Goal: Transaction & Acquisition: Purchase product/service

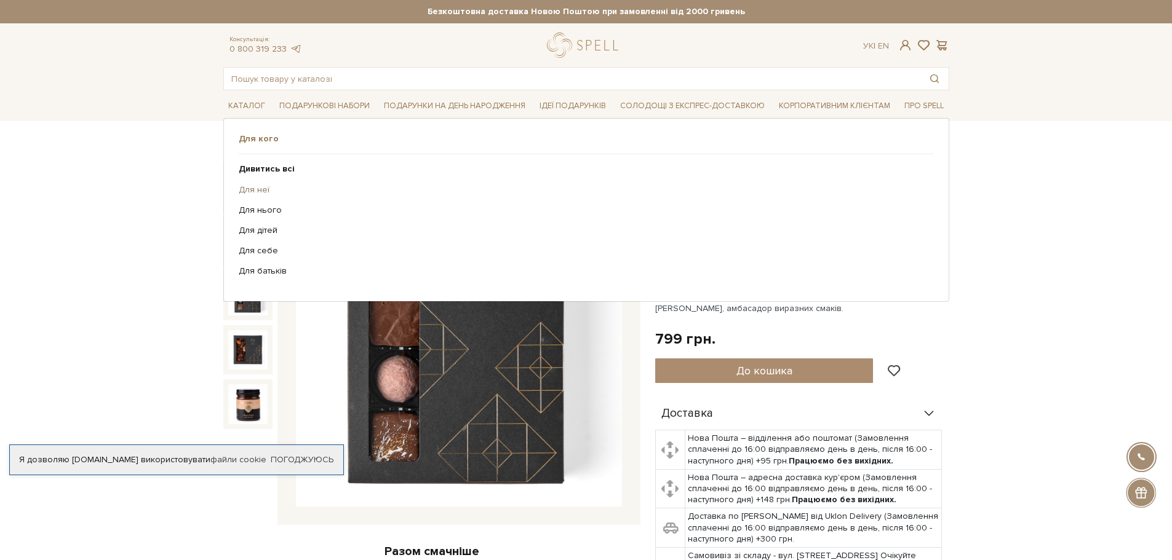
click at [257, 185] on link "Для неї" at bounding box center [582, 190] width 686 height 11
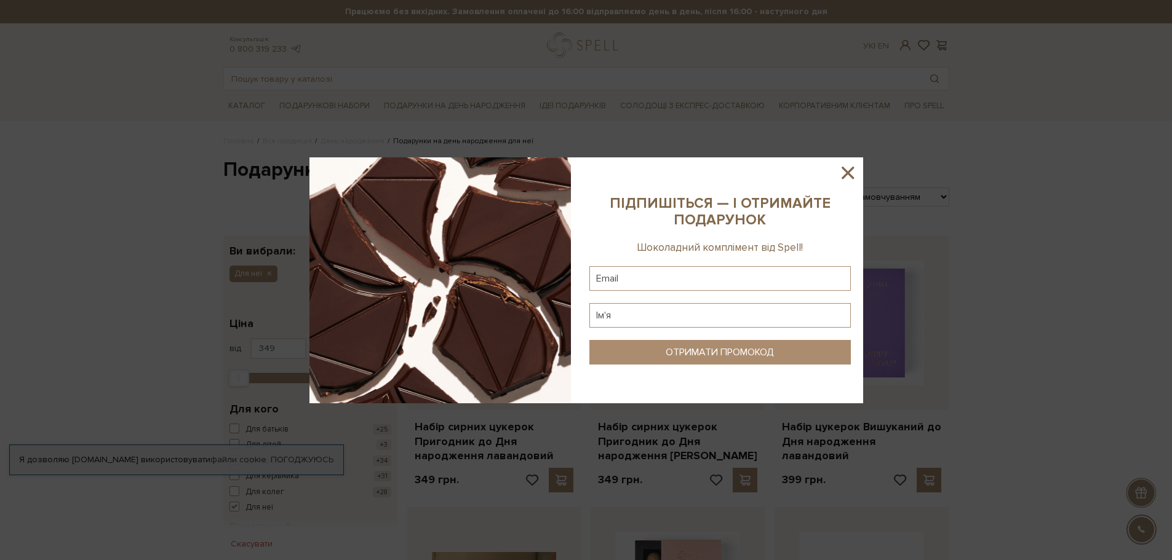
drag, startPoint x: 850, startPoint y: 175, endPoint x: 858, endPoint y: 107, distance: 68.8
click at [850, 176] on icon at bounding box center [848, 173] width 12 height 12
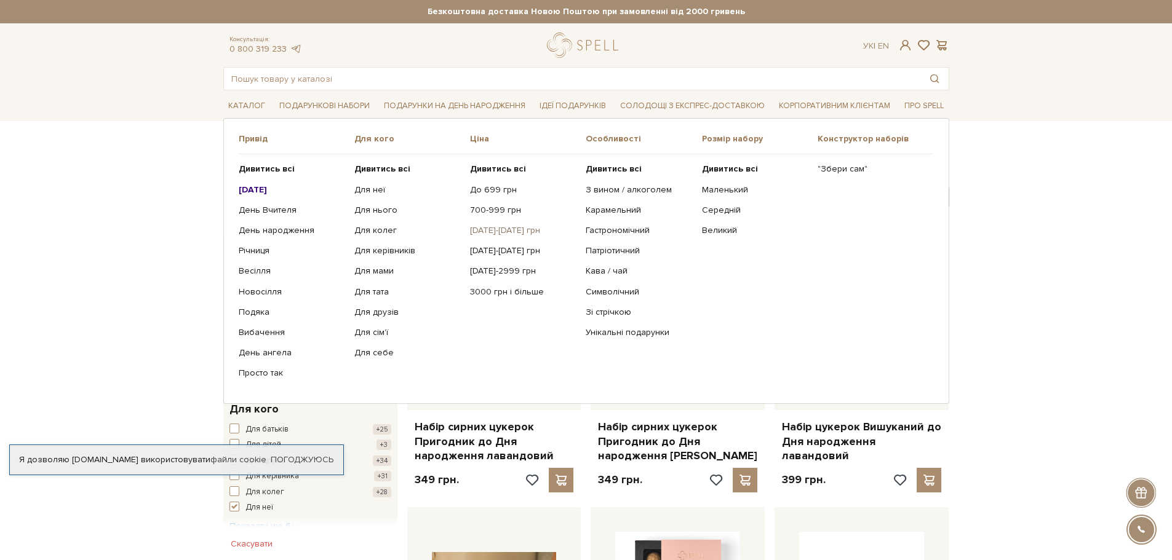
click at [487, 227] on link "[DATE]-[DATE] грн" at bounding box center [523, 230] width 106 height 11
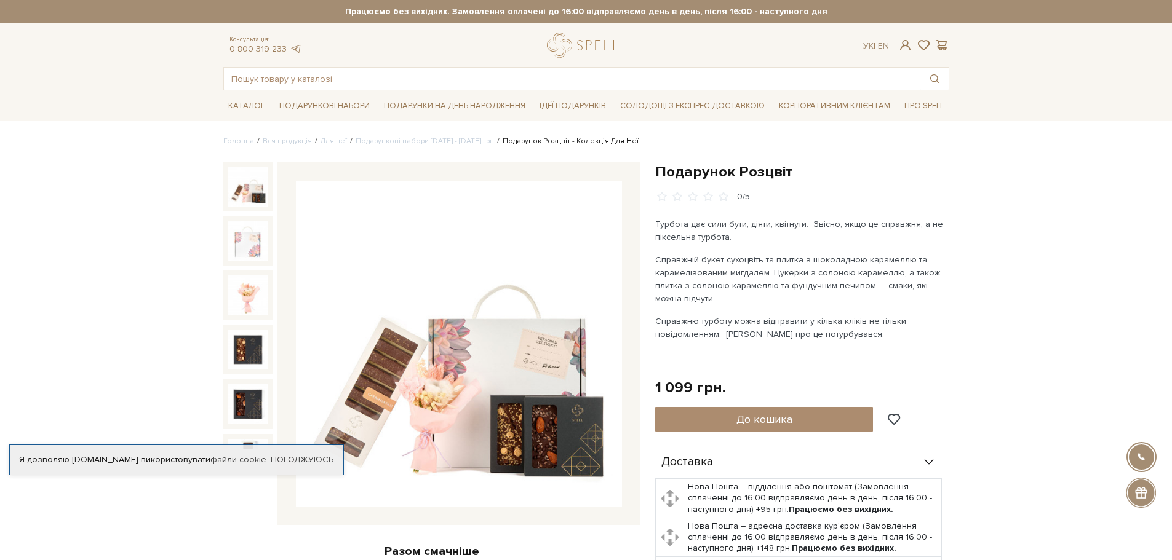
click at [445, 379] on img at bounding box center [459, 344] width 326 height 326
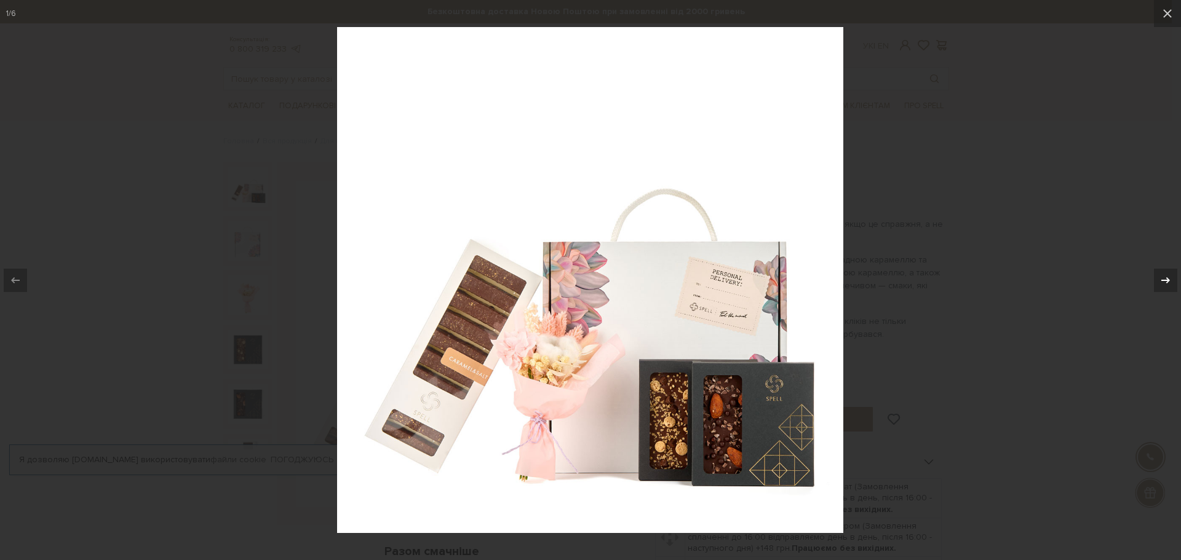
click at [1160, 275] on icon at bounding box center [1165, 280] width 15 height 15
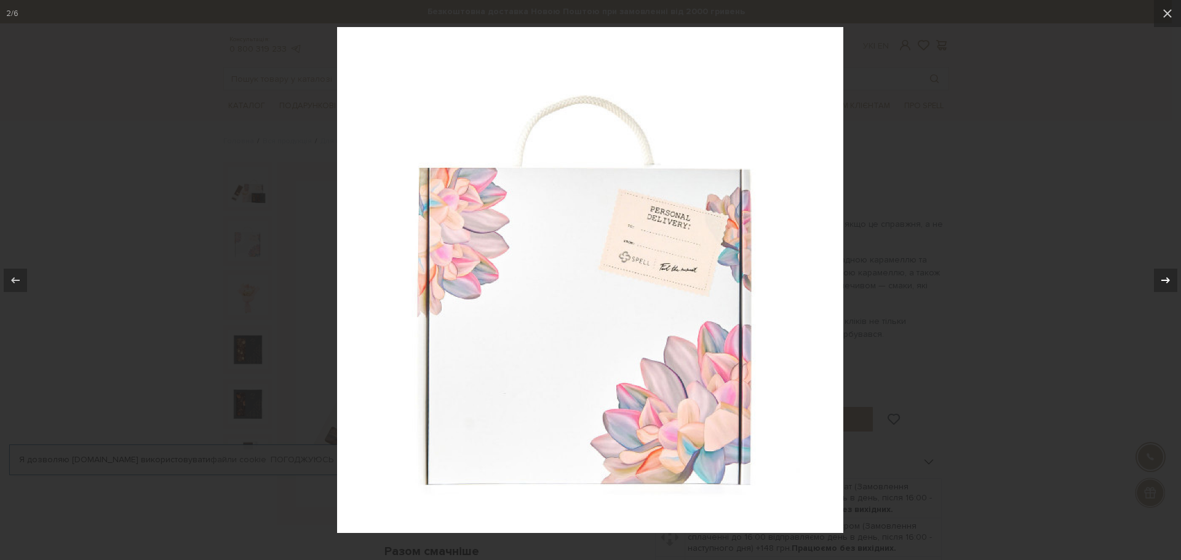
click at [1160, 275] on icon at bounding box center [1165, 280] width 15 height 15
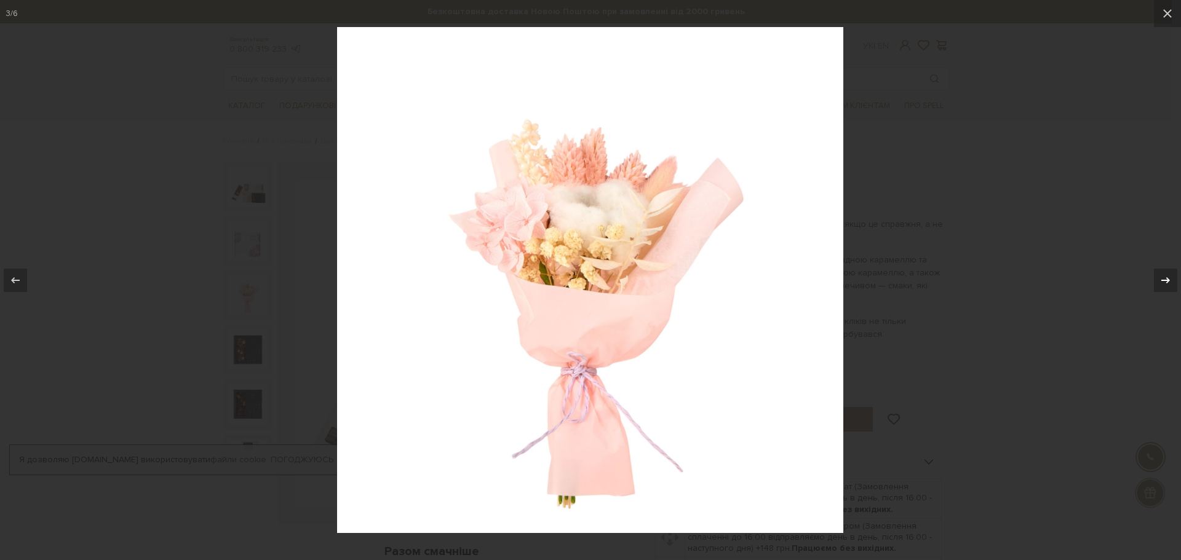
click at [1160, 275] on icon at bounding box center [1165, 280] width 15 height 15
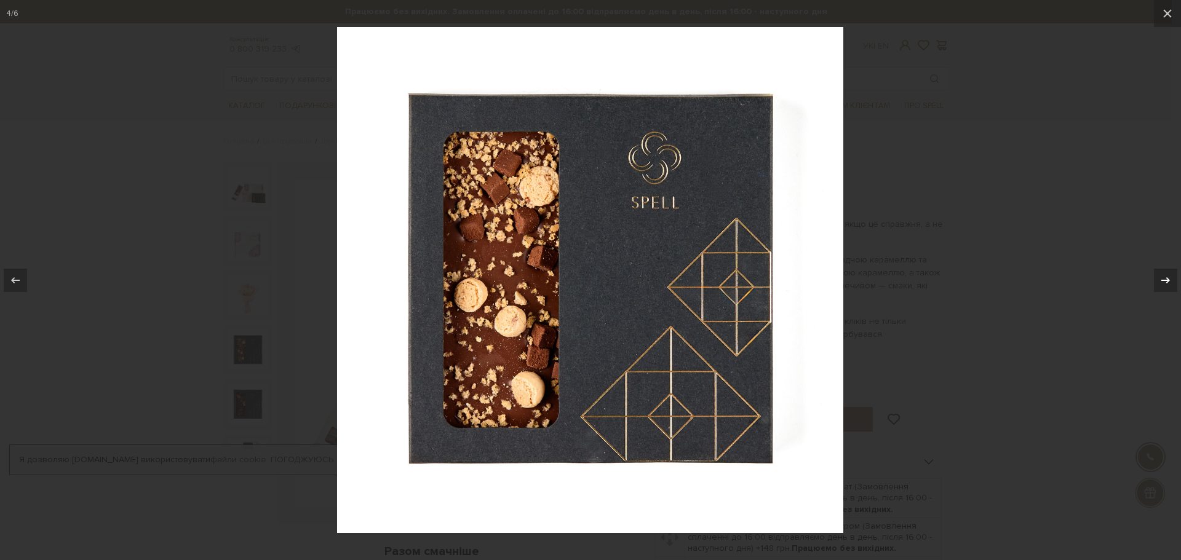
click at [1160, 275] on icon at bounding box center [1165, 280] width 15 height 15
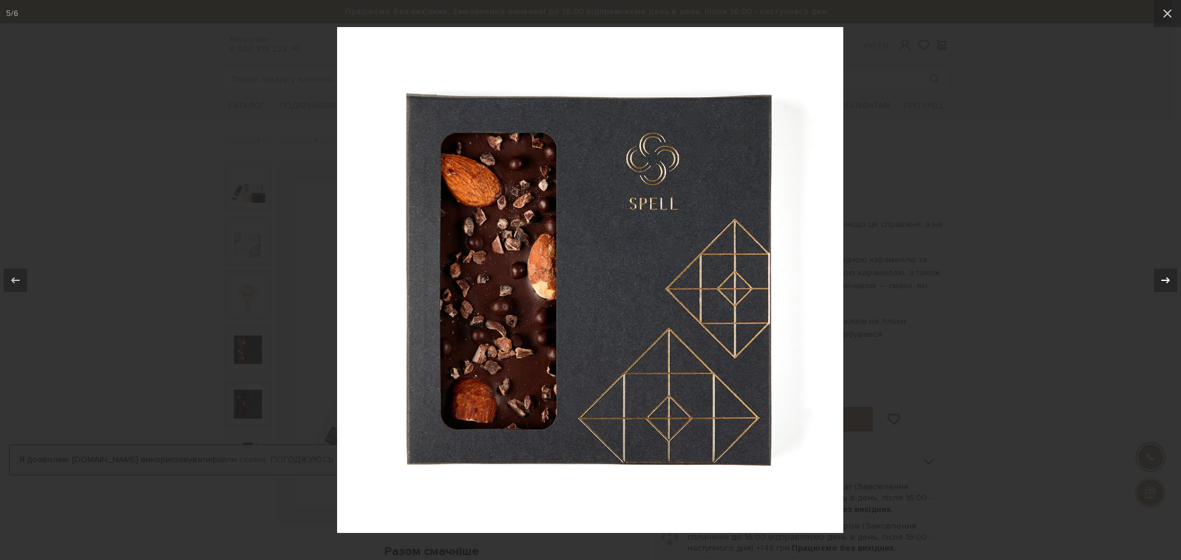
click at [1160, 275] on icon at bounding box center [1165, 280] width 15 height 15
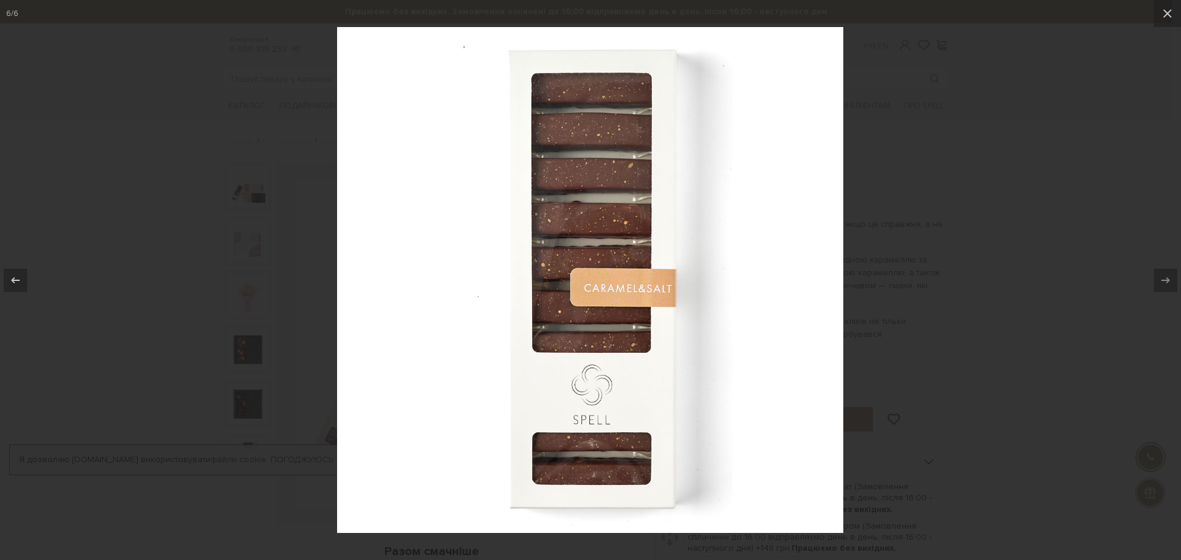
click at [1046, 224] on div at bounding box center [590, 280] width 1181 height 560
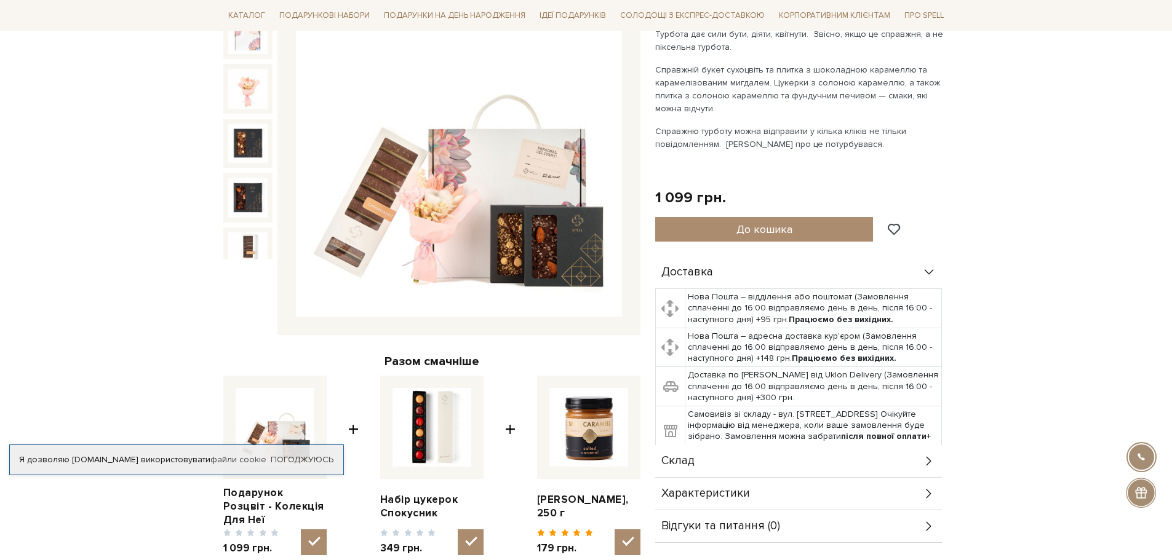
scroll to position [123, 0]
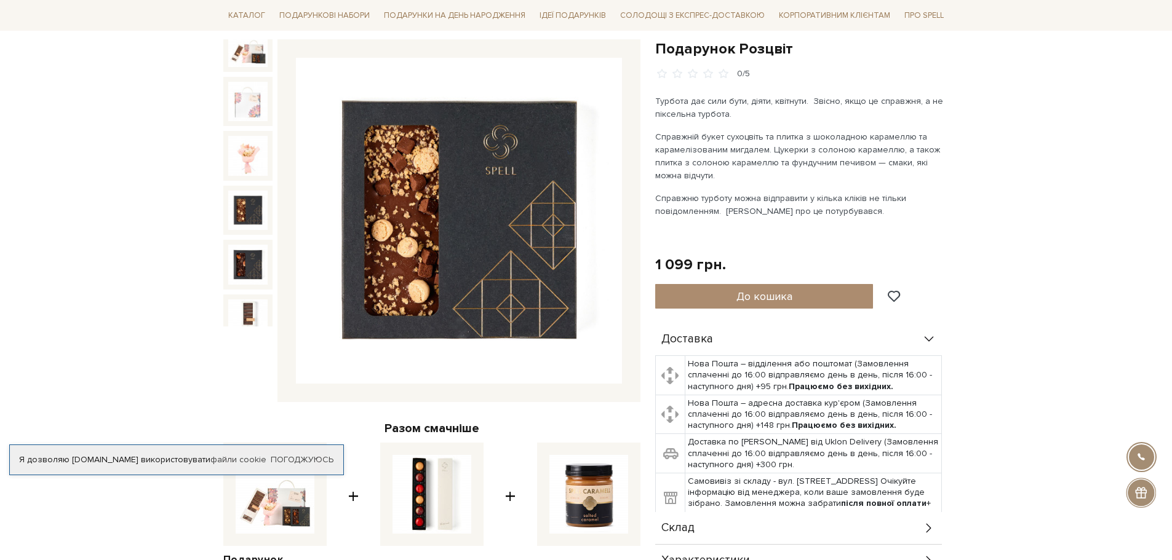
click at [249, 195] on img at bounding box center [247, 210] width 39 height 39
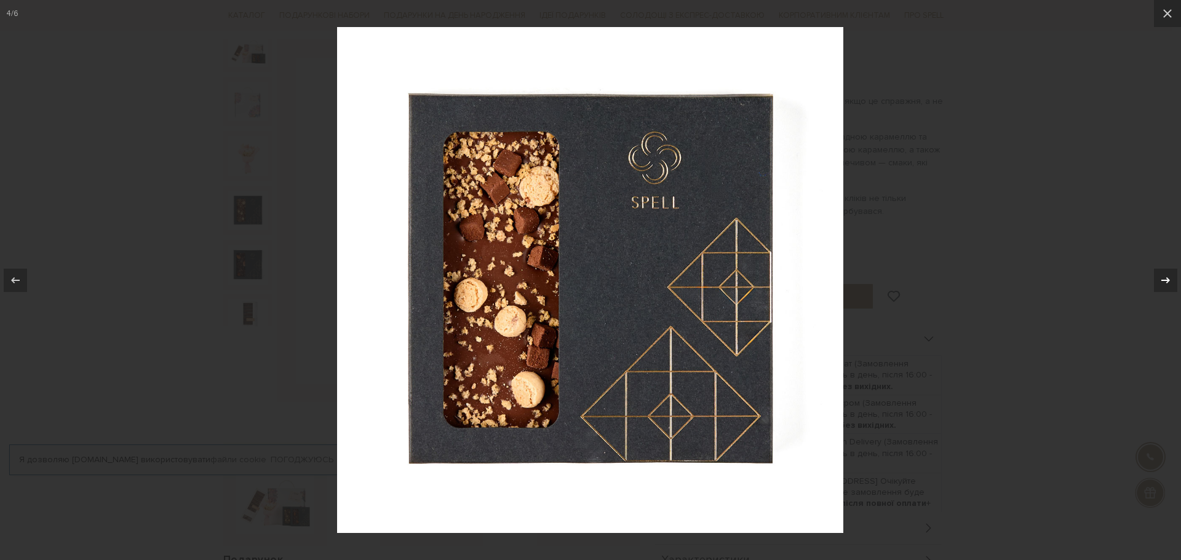
click at [1165, 281] on icon at bounding box center [1166, 280] width 9 height 6
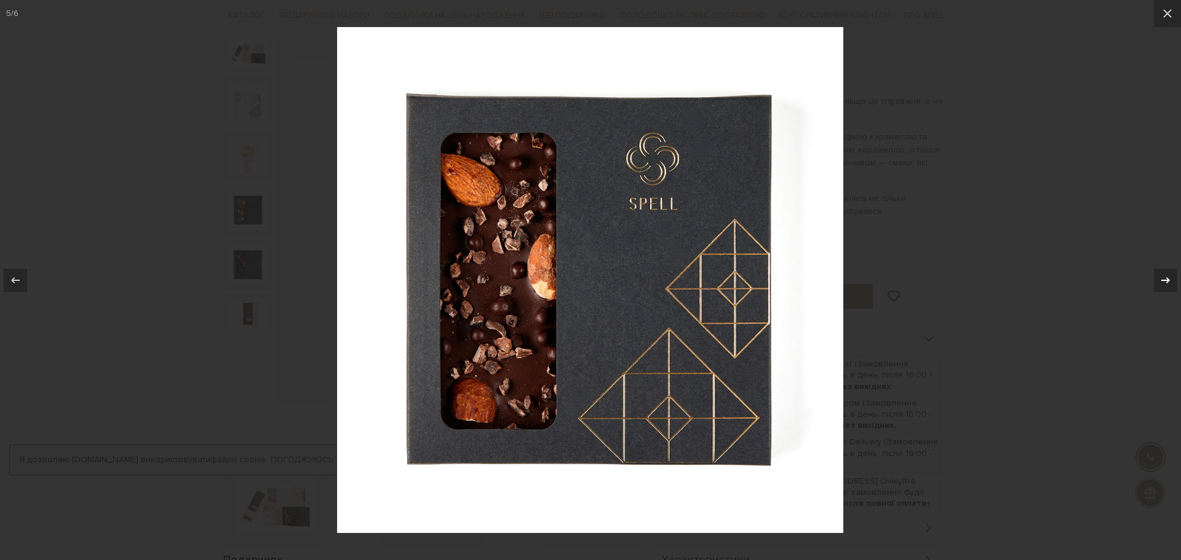
click at [1165, 281] on icon at bounding box center [1166, 280] width 9 height 6
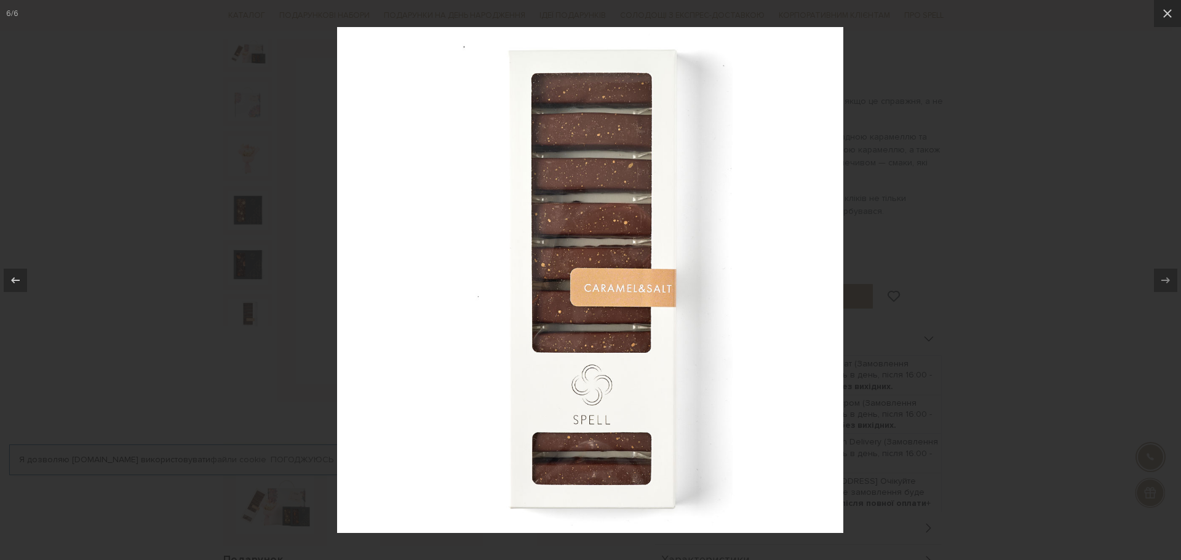
click at [1141, 167] on div at bounding box center [590, 280] width 1181 height 560
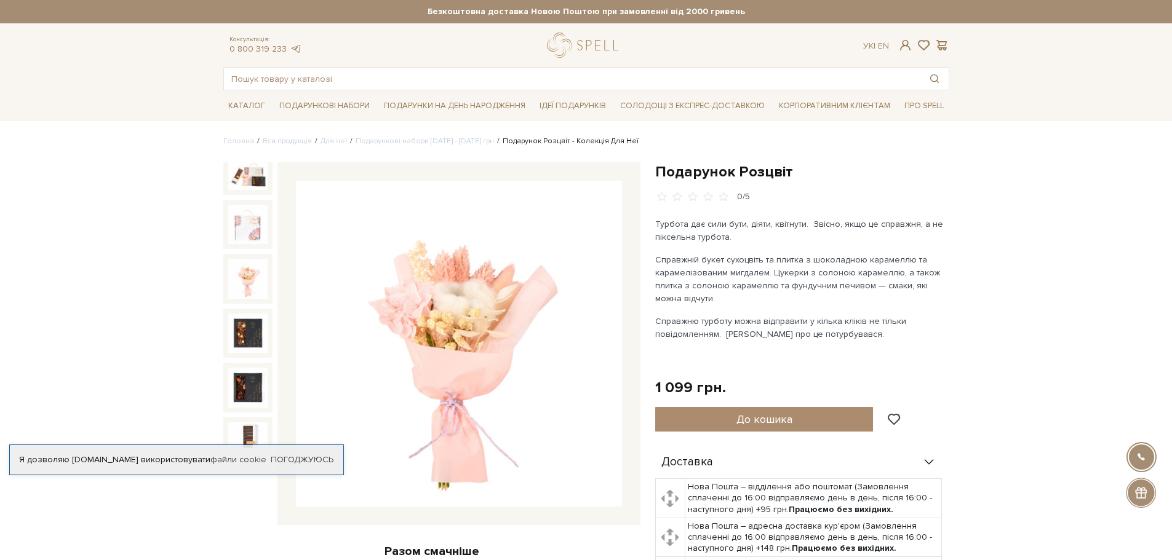
click at [242, 272] on img at bounding box center [247, 278] width 39 height 39
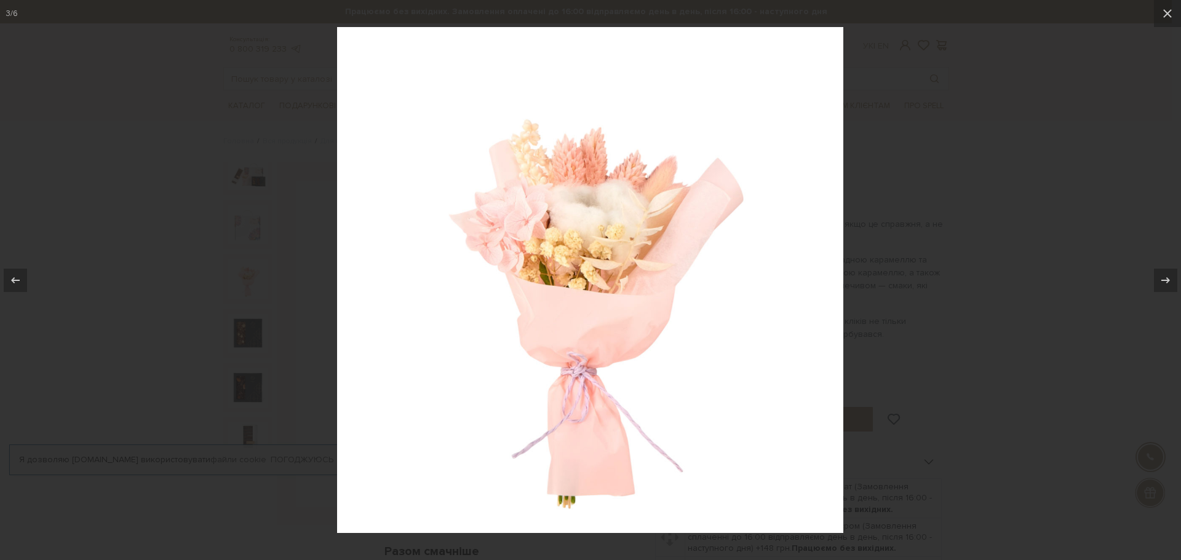
click at [1086, 114] on div at bounding box center [590, 280] width 1181 height 560
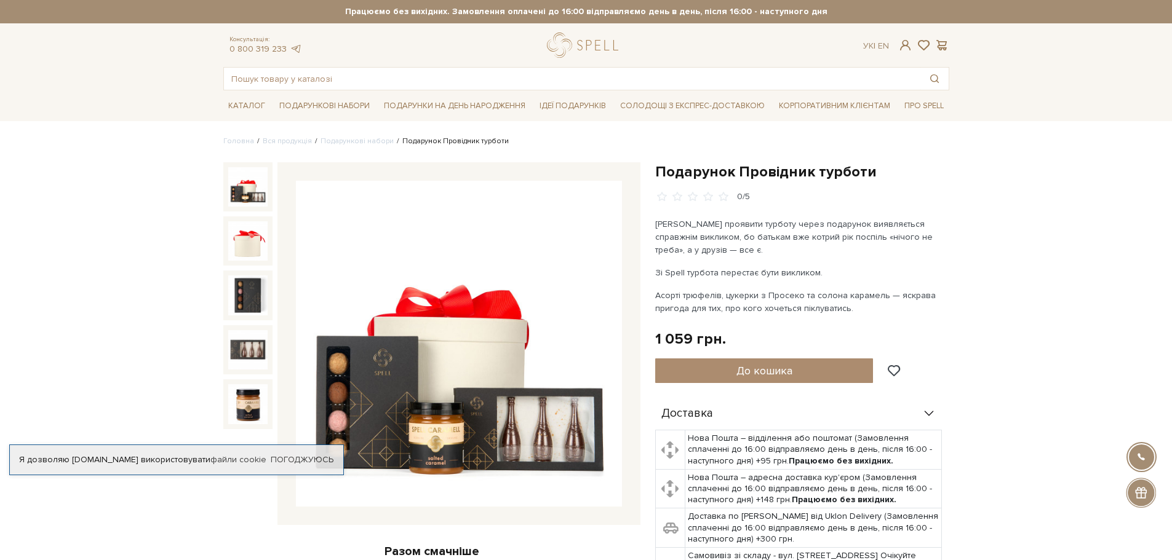
click at [496, 381] on img at bounding box center [459, 344] width 326 height 326
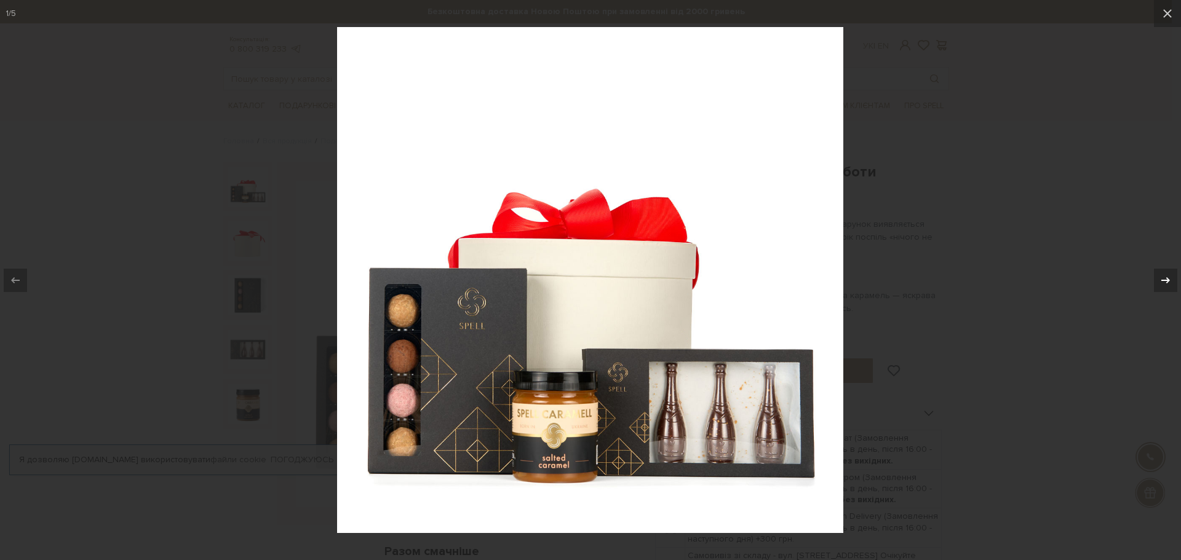
click at [1161, 282] on icon at bounding box center [1165, 280] width 15 height 15
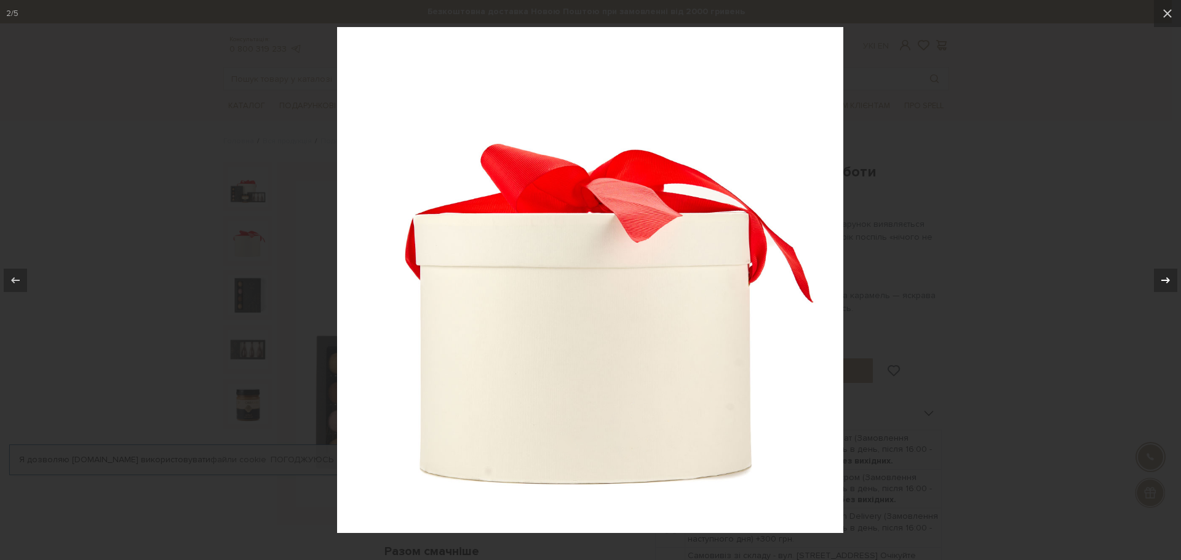
click at [1161, 282] on icon at bounding box center [1165, 280] width 15 height 15
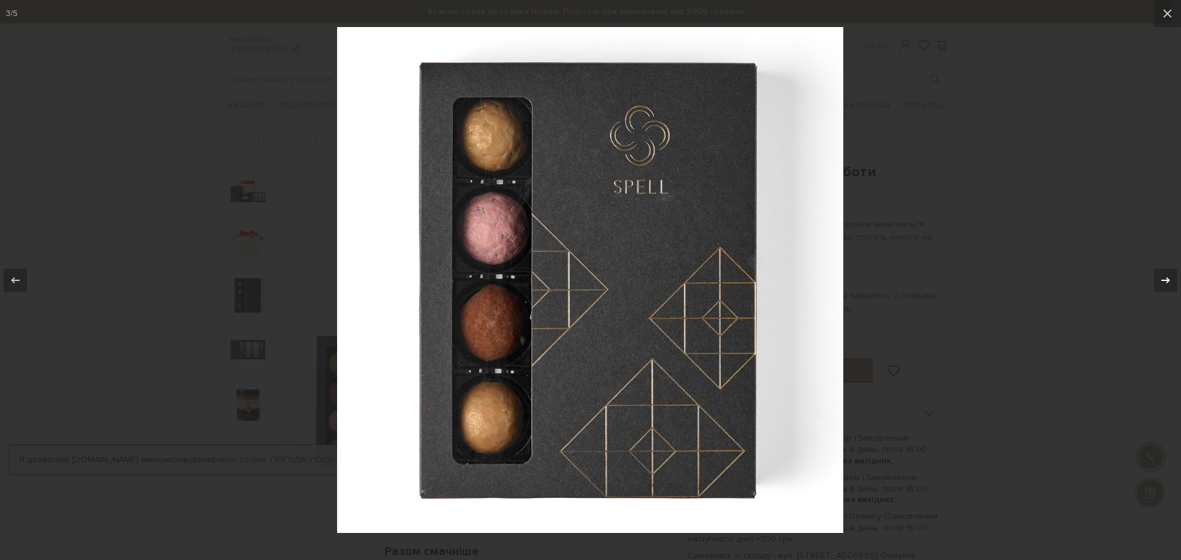
click at [1161, 282] on icon at bounding box center [1165, 280] width 15 height 15
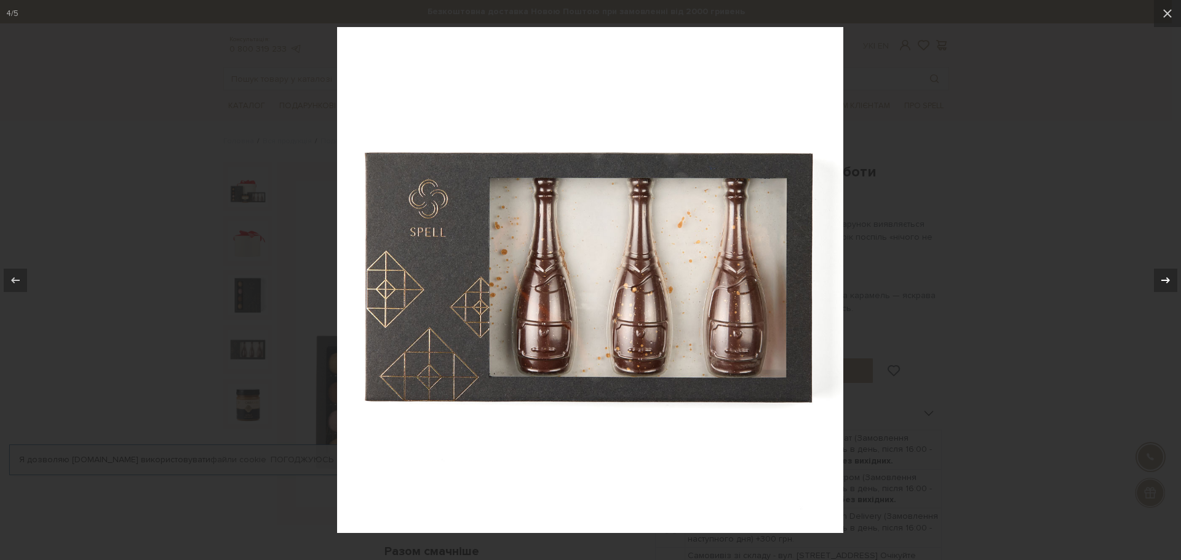
click at [1161, 282] on icon at bounding box center [1165, 280] width 15 height 15
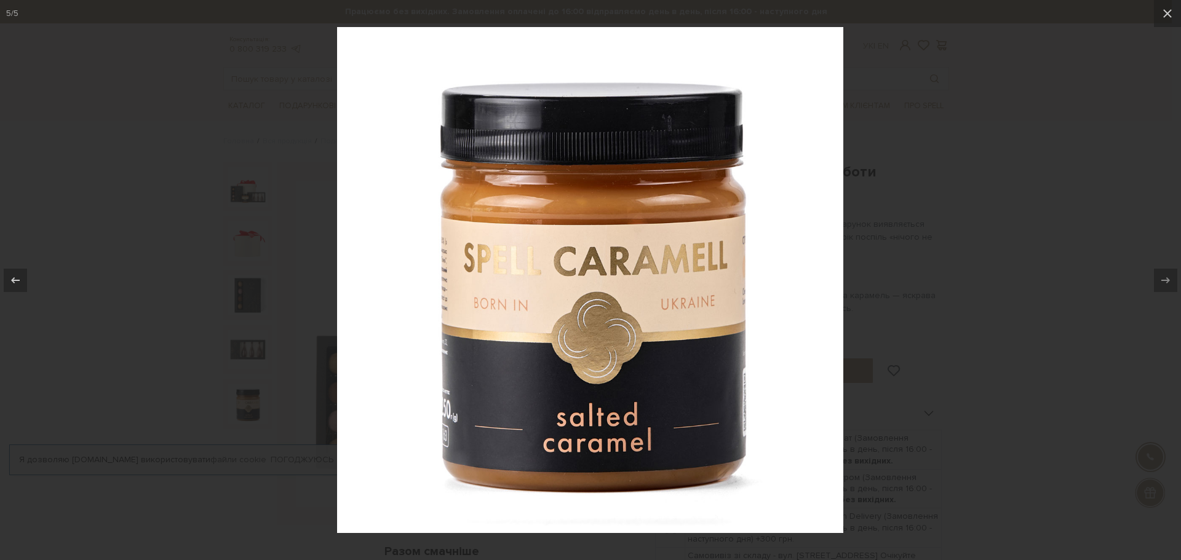
click at [1046, 183] on div at bounding box center [590, 280] width 1181 height 560
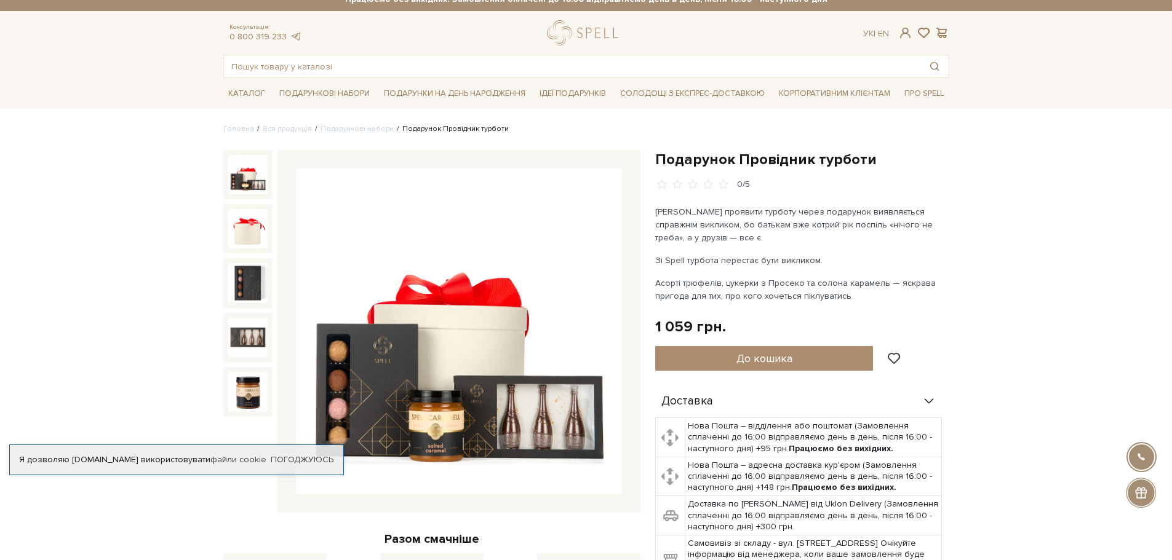
scroll to position [431, 0]
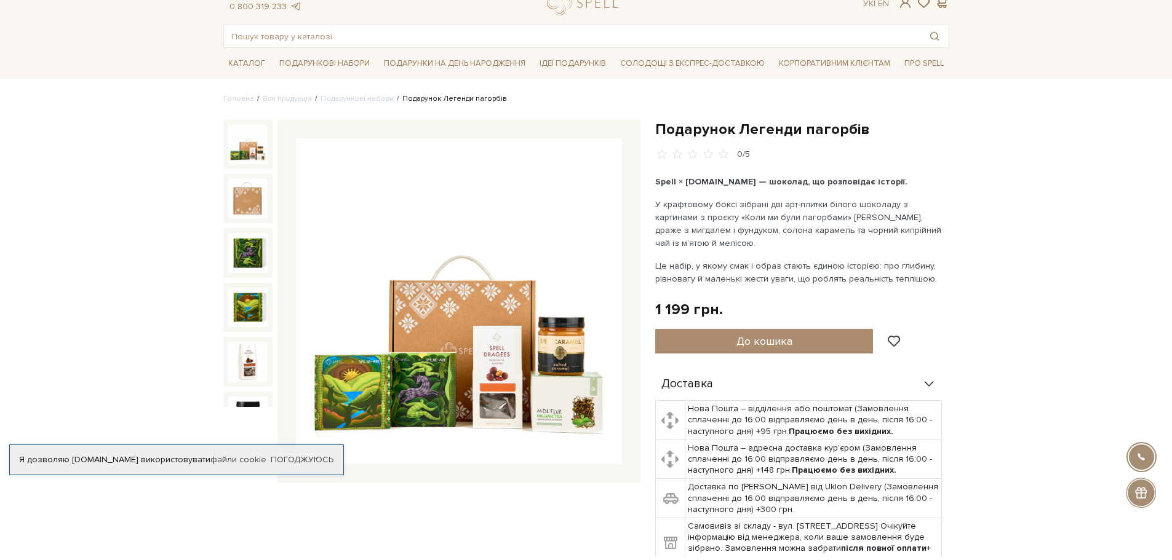
scroll to position [123, 0]
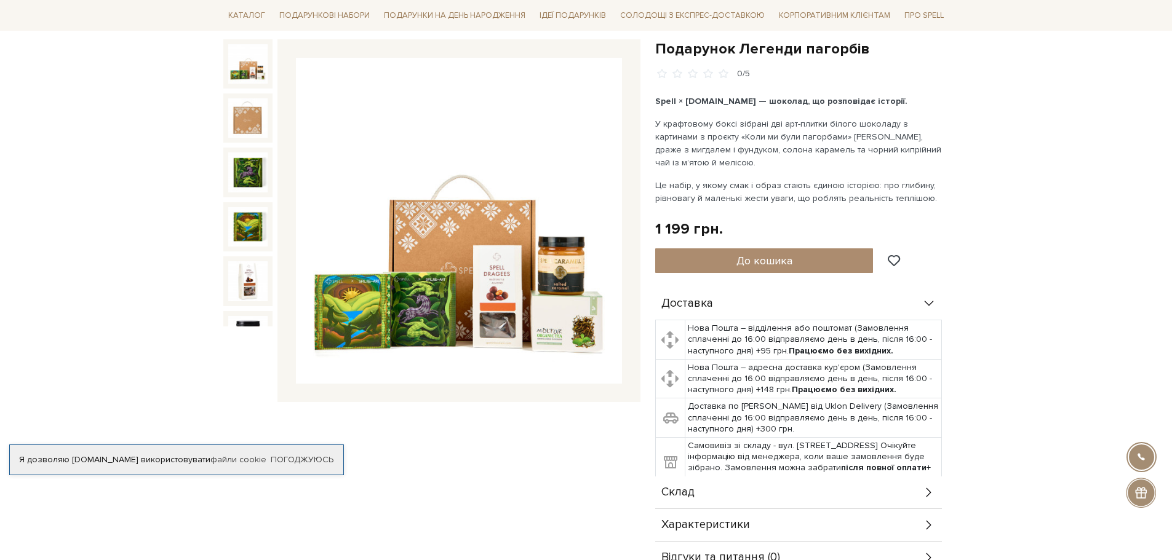
click at [548, 281] on img at bounding box center [459, 221] width 326 height 326
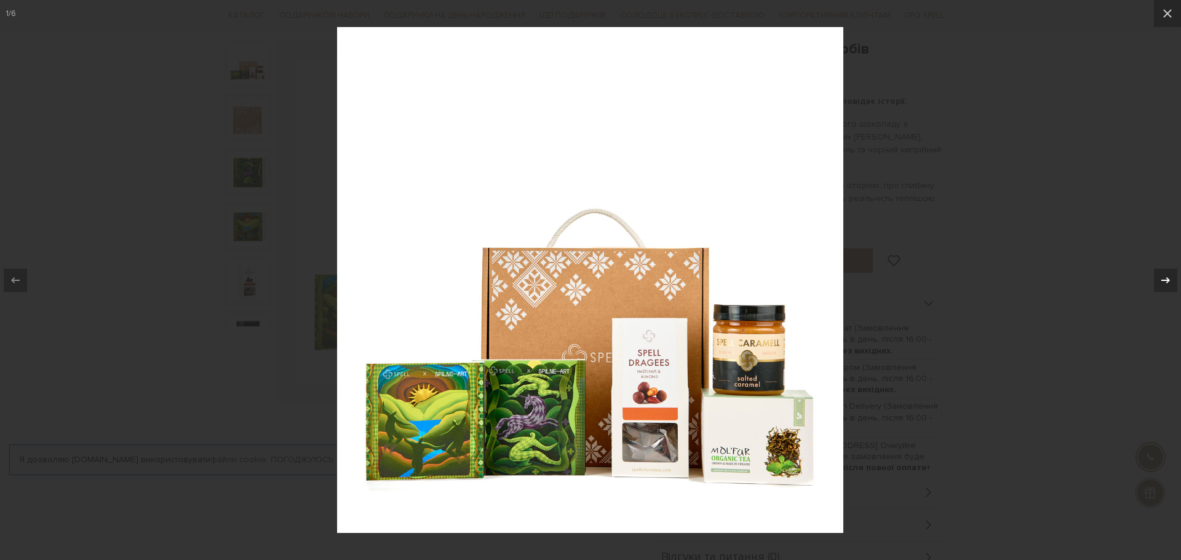
click at [1168, 277] on icon at bounding box center [1165, 280] width 15 height 15
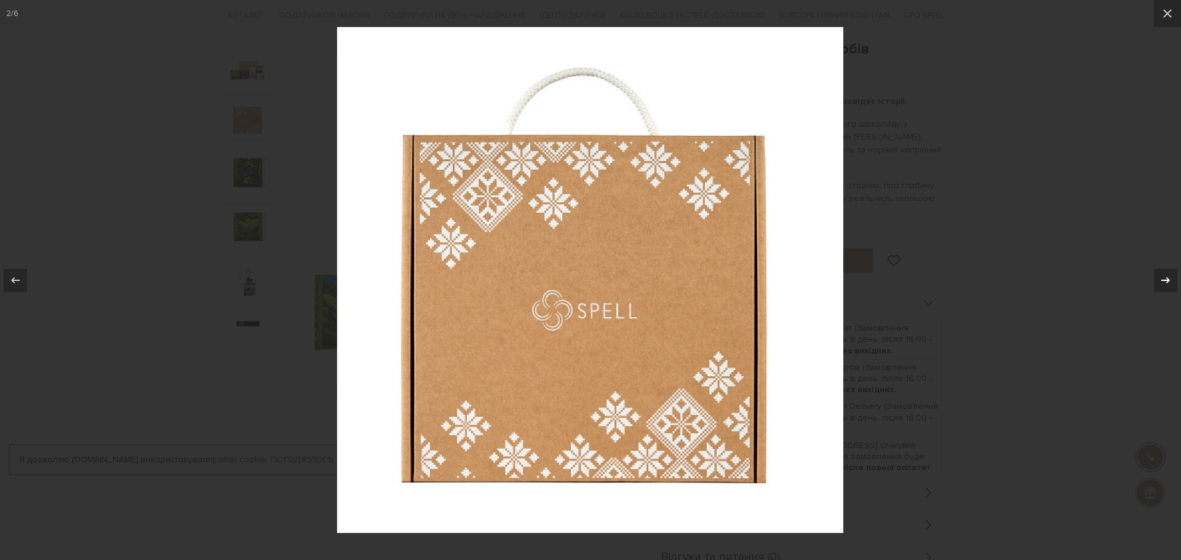
click at [1167, 277] on icon at bounding box center [1165, 280] width 15 height 15
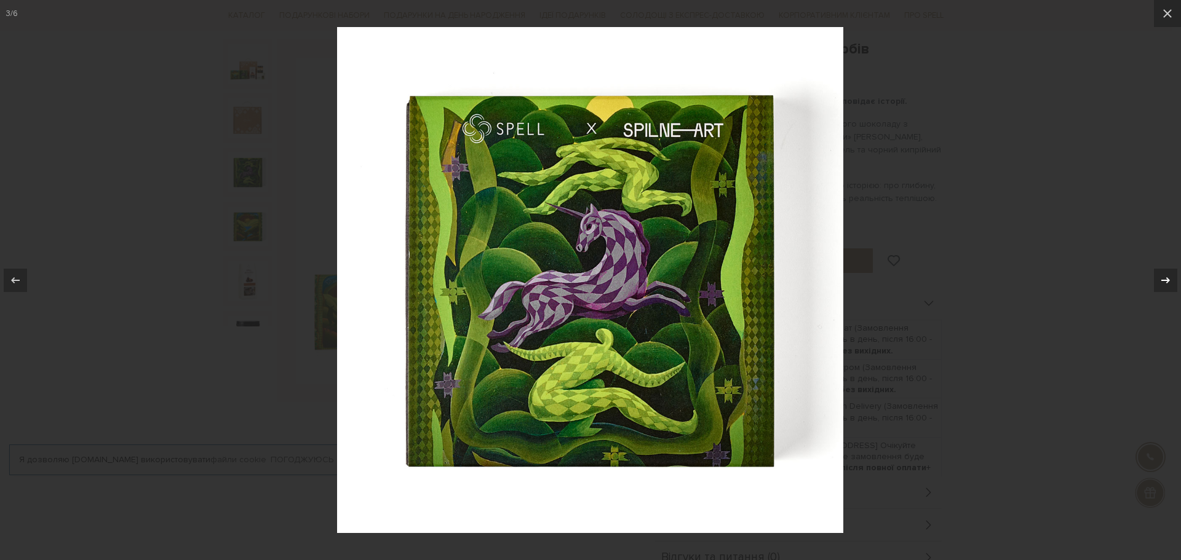
click at [1167, 277] on icon at bounding box center [1165, 280] width 15 height 15
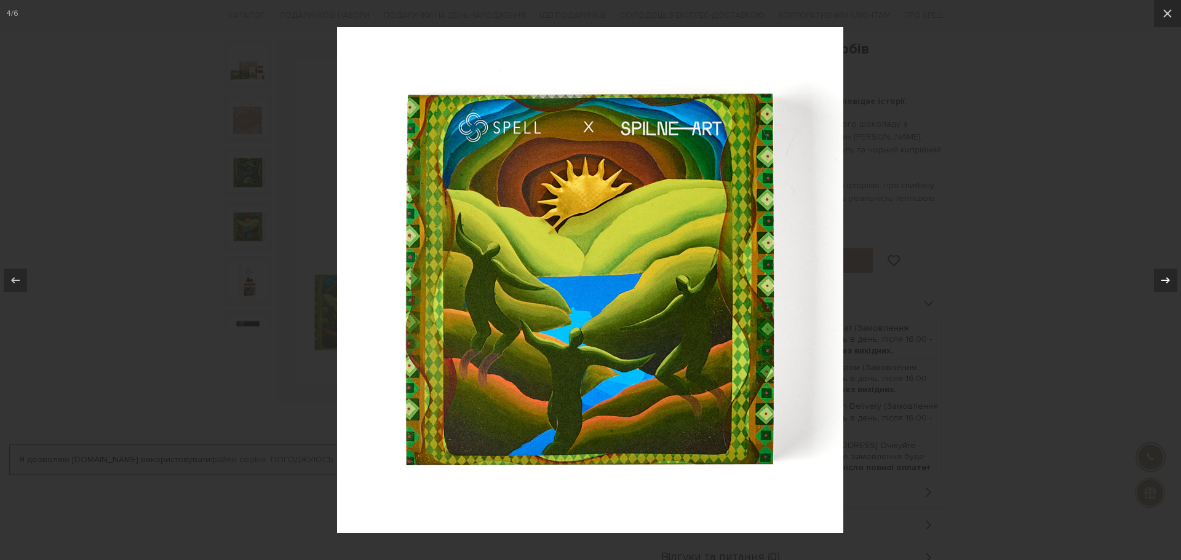
click at [1166, 277] on icon at bounding box center [1165, 280] width 15 height 15
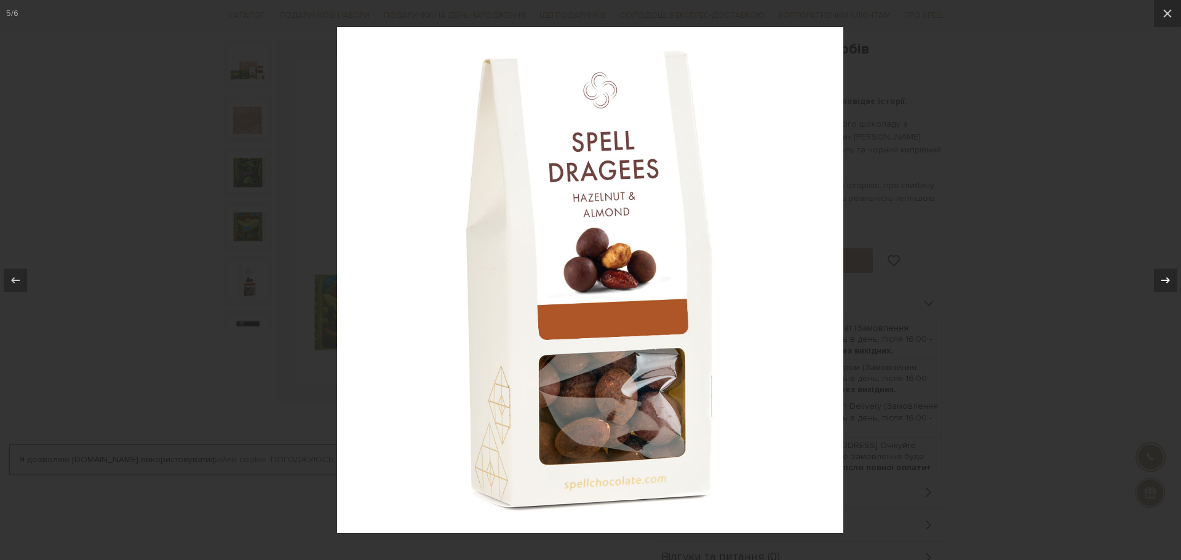
click at [1166, 277] on icon at bounding box center [1165, 280] width 15 height 15
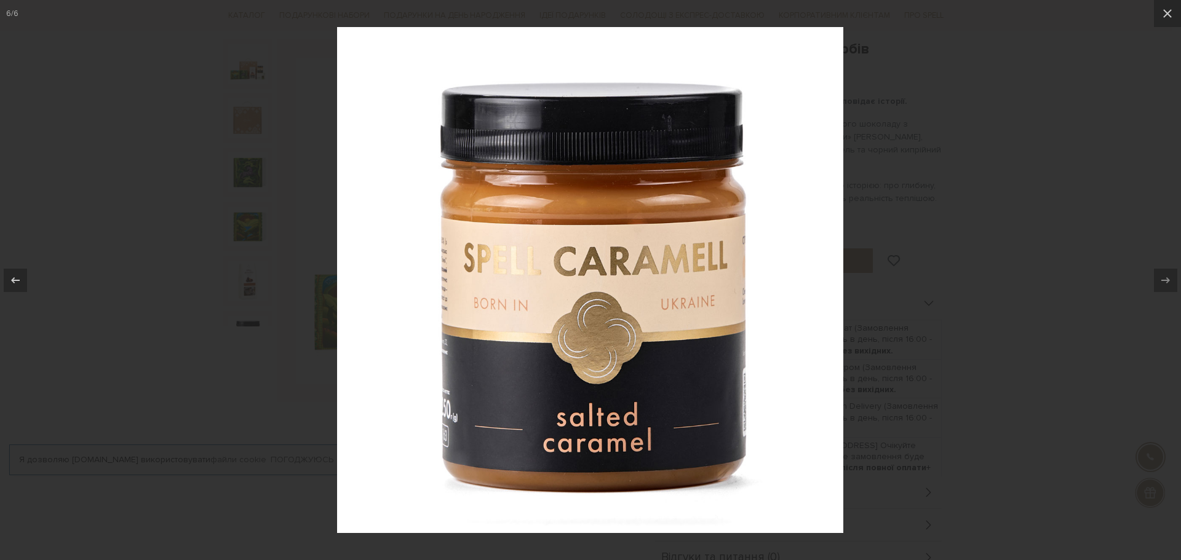
click at [1096, 206] on div at bounding box center [590, 280] width 1181 height 560
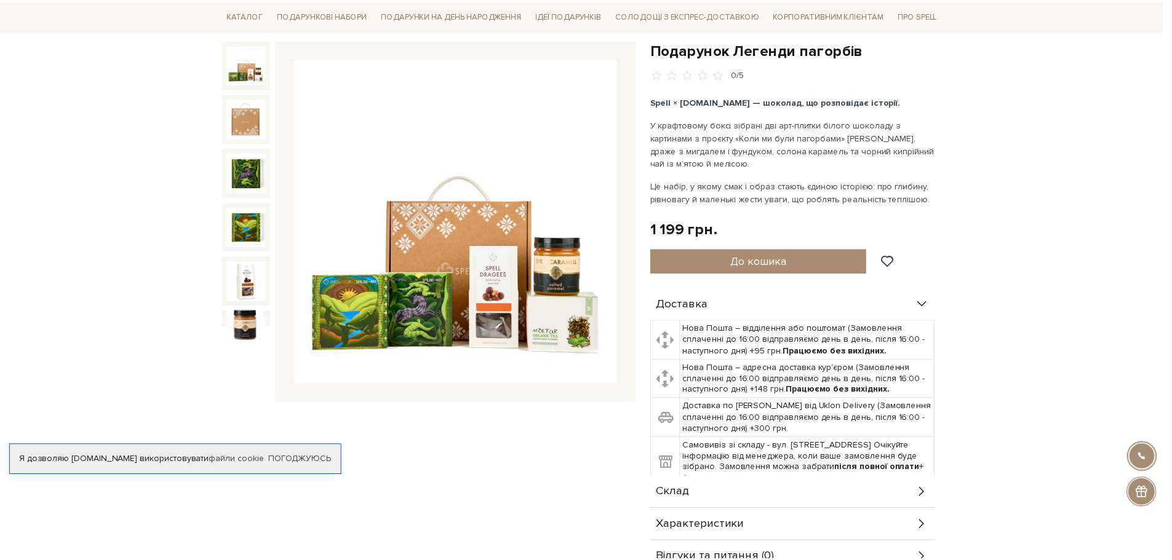
scroll to position [17, 0]
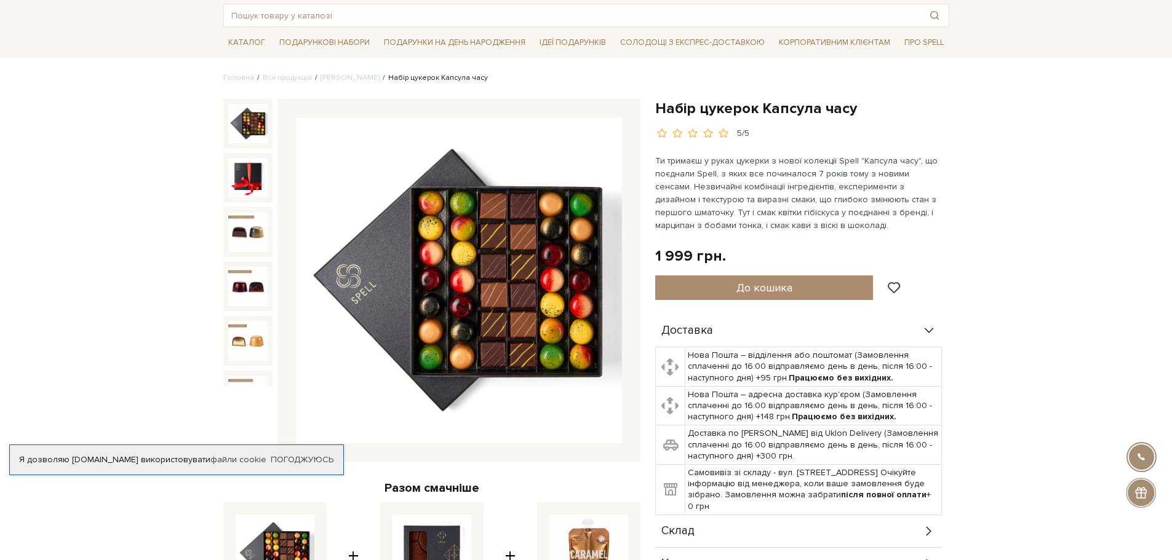
scroll to position [123, 0]
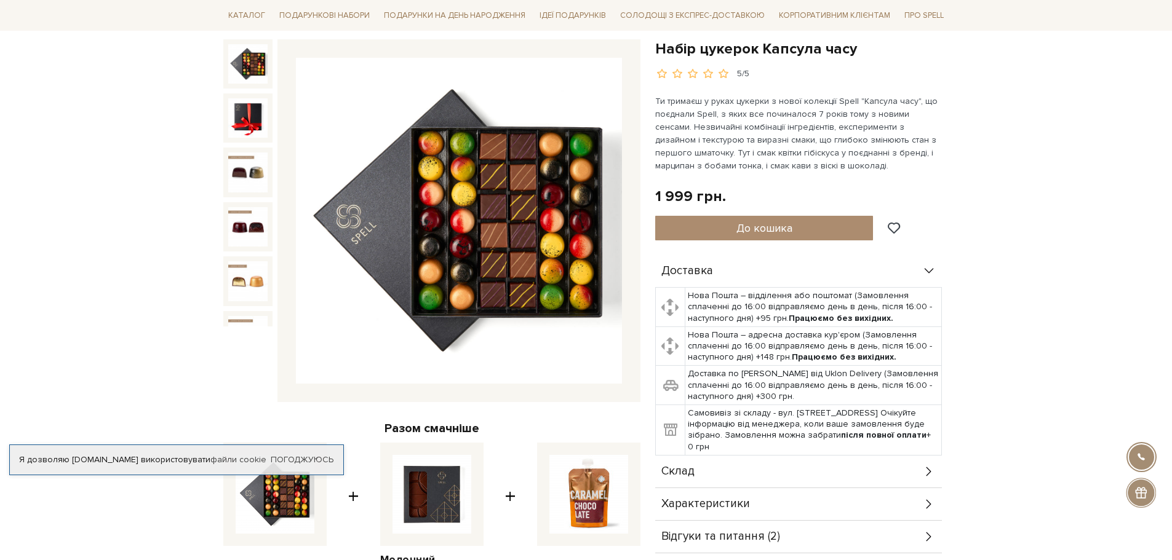
click at [542, 195] on img at bounding box center [459, 221] width 326 height 326
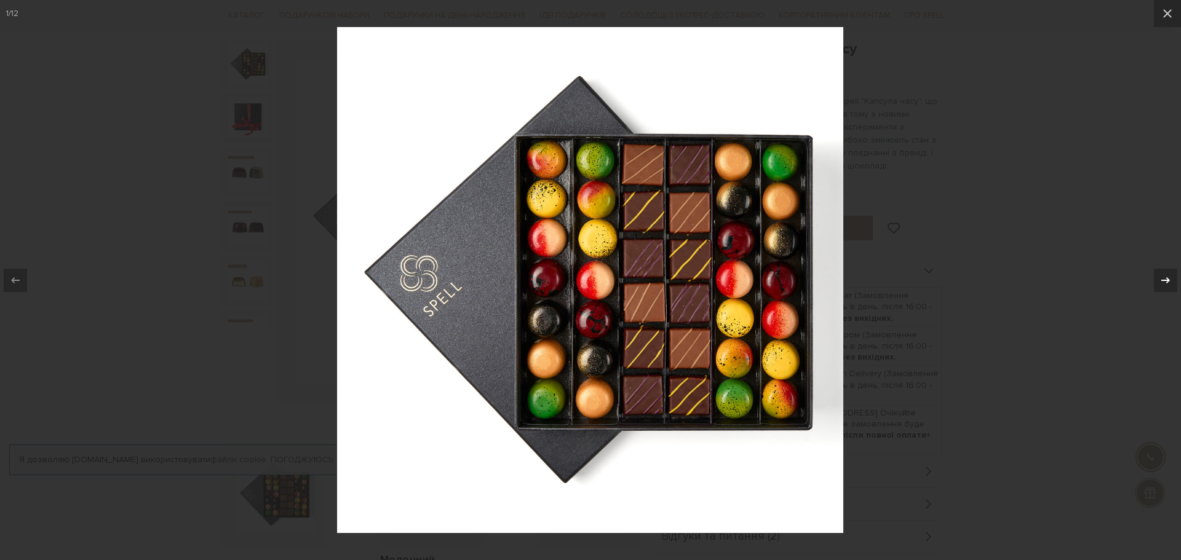
click at [1165, 281] on icon at bounding box center [1166, 280] width 9 height 6
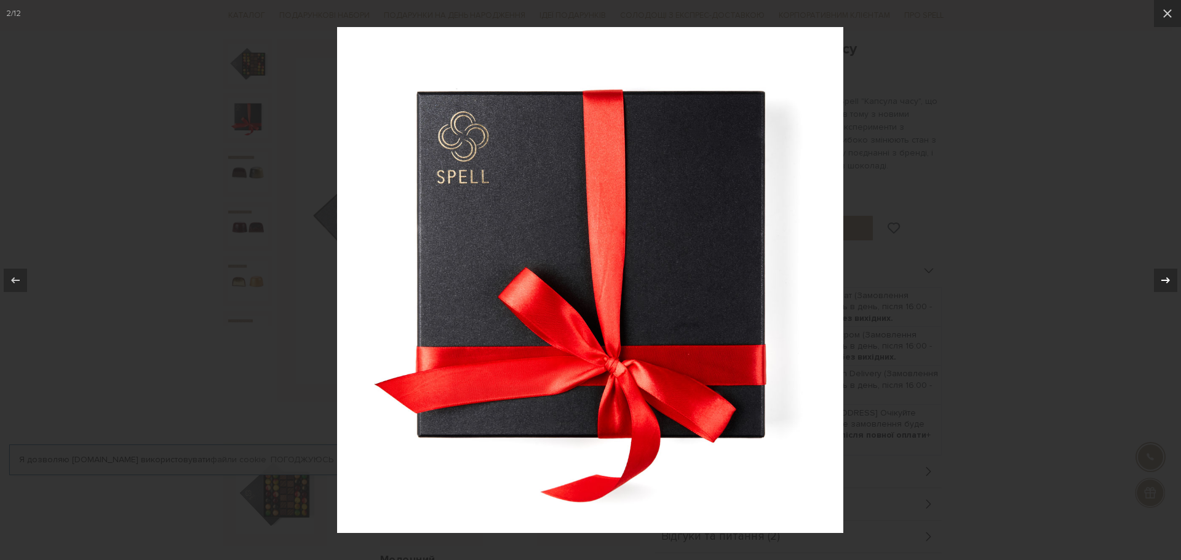
click at [1165, 281] on icon at bounding box center [1166, 280] width 9 height 6
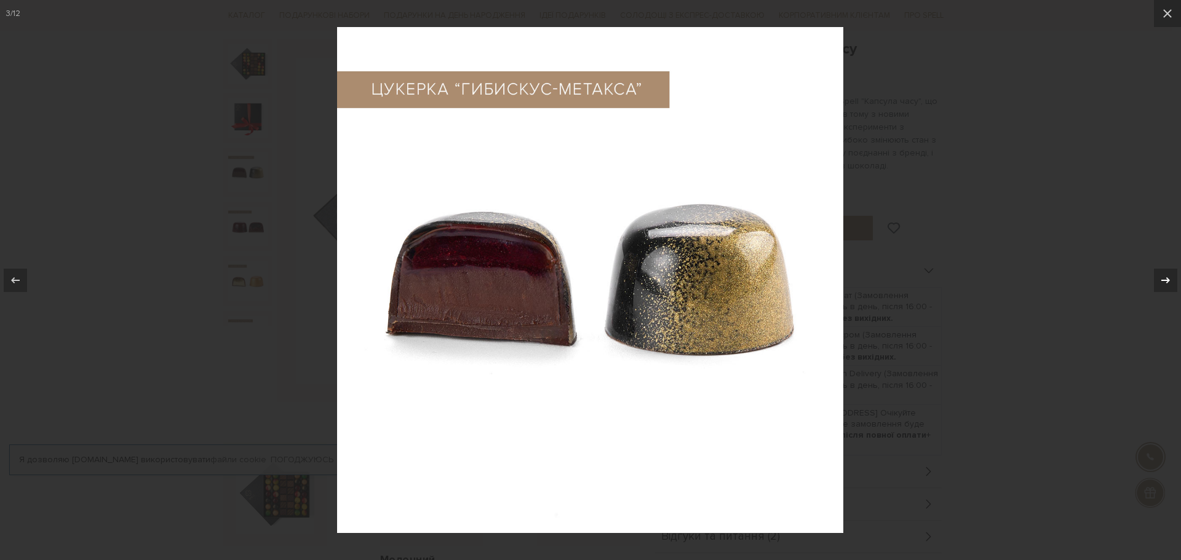
click at [1165, 281] on icon at bounding box center [1166, 280] width 9 height 6
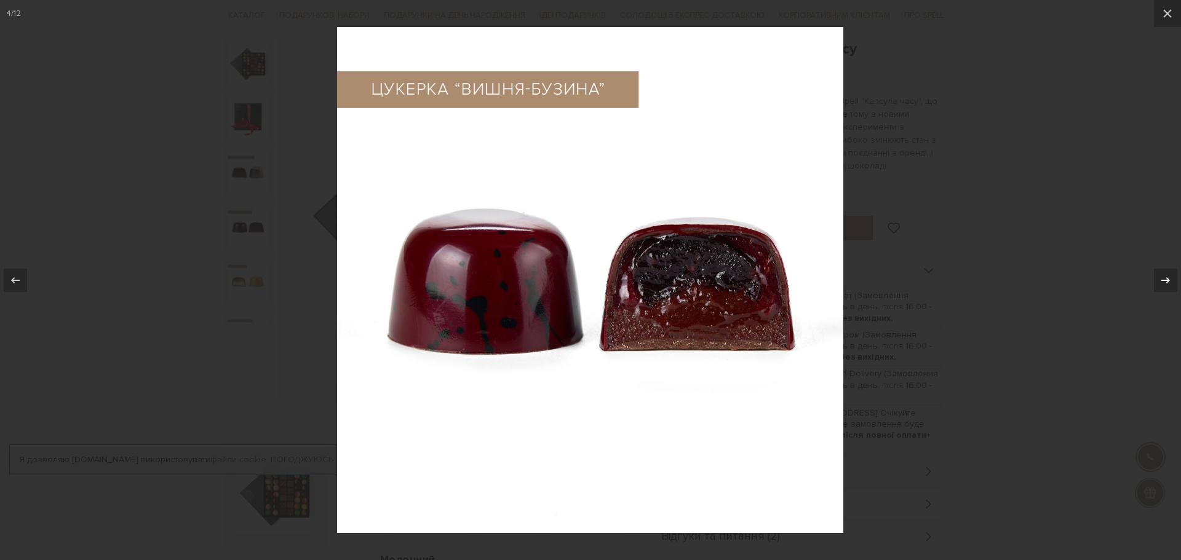
click at [1165, 281] on icon at bounding box center [1166, 280] width 9 height 6
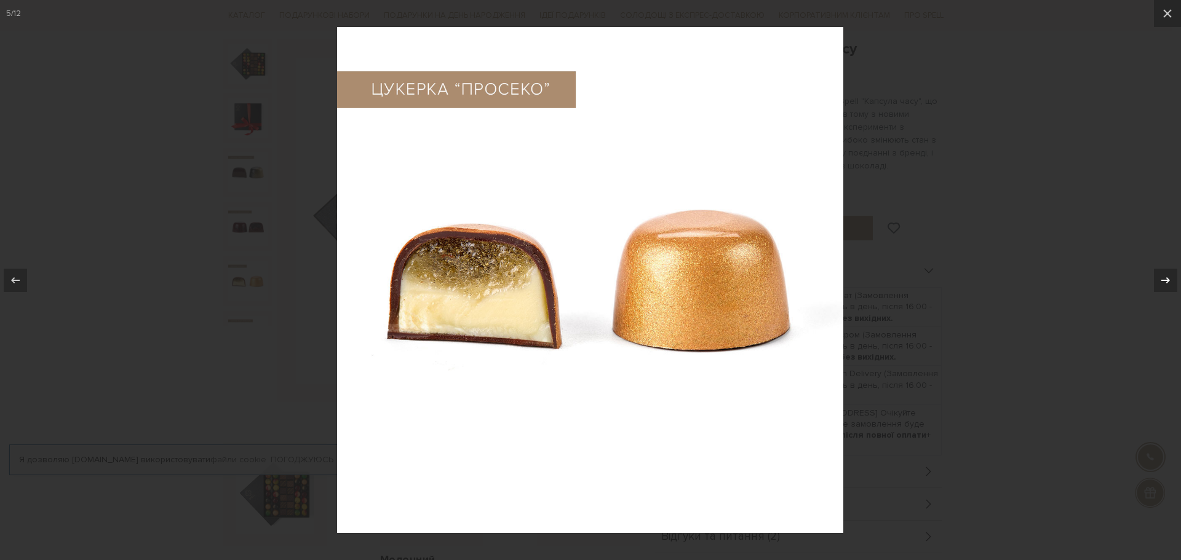
click at [1165, 281] on icon at bounding box center [1166, 280] width 9 height 6
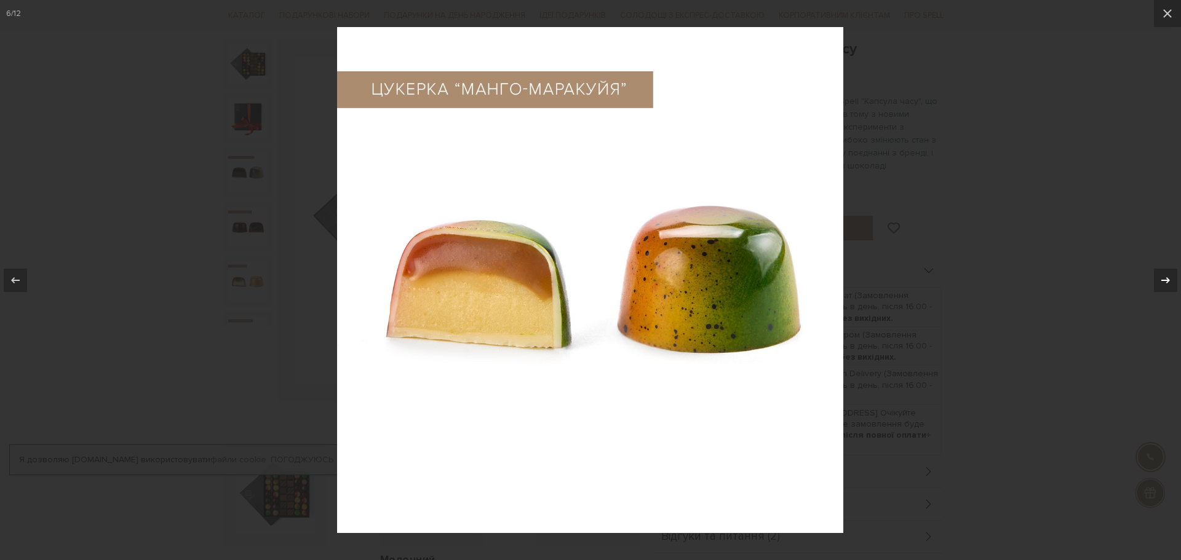
click at [1165, 281] on icon at bounding box center [1166, 280] width 9 height 6
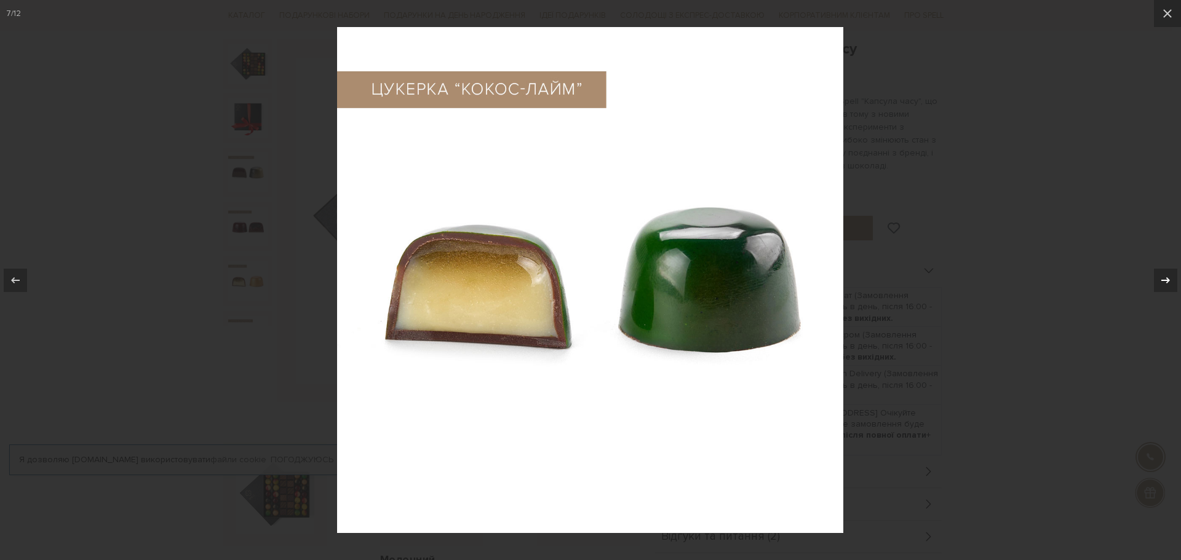
click at [1165, 281] on icon at bounding box center [1166, 280] width 9 height 6
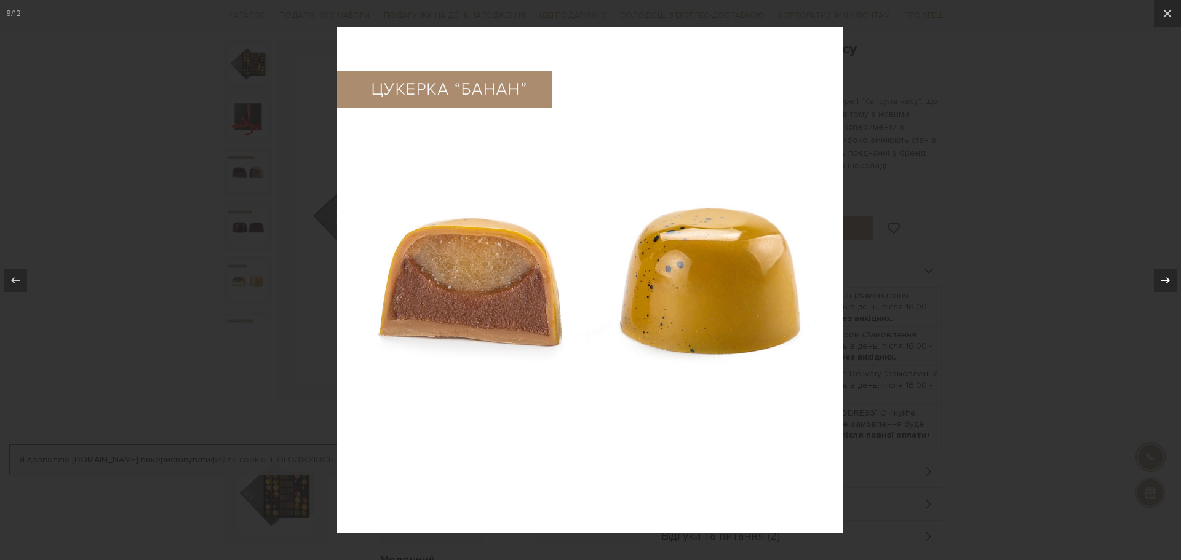
click at [1165, 281] on icon at bounding box center [1166, 280] width 9 height 6
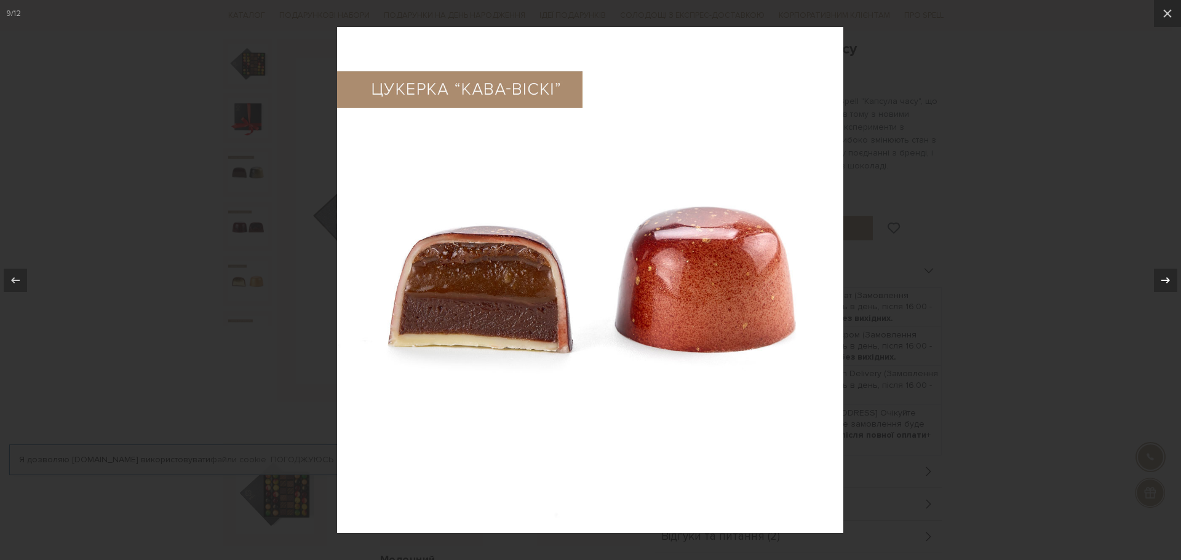
click at [1165, 281] on icon at bounding box center [1166, 280] width 9 height 6
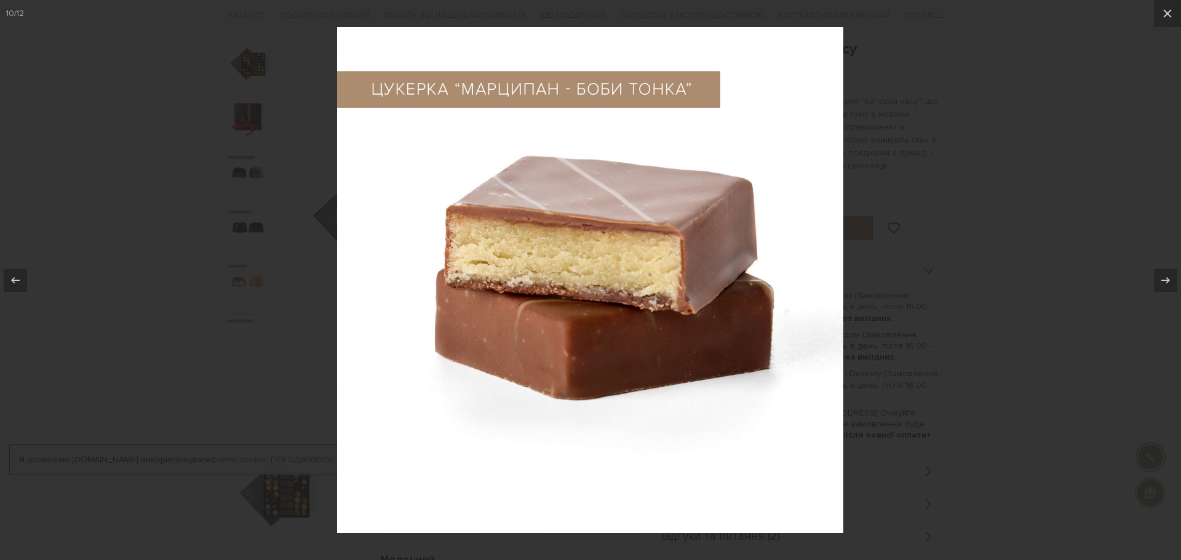
click at [1117, 211] on div at bounding box center [590, 280] width 1181 height 560
click at [1166, 15] on icon at bounding box center [1167, 13] width 9 height 9
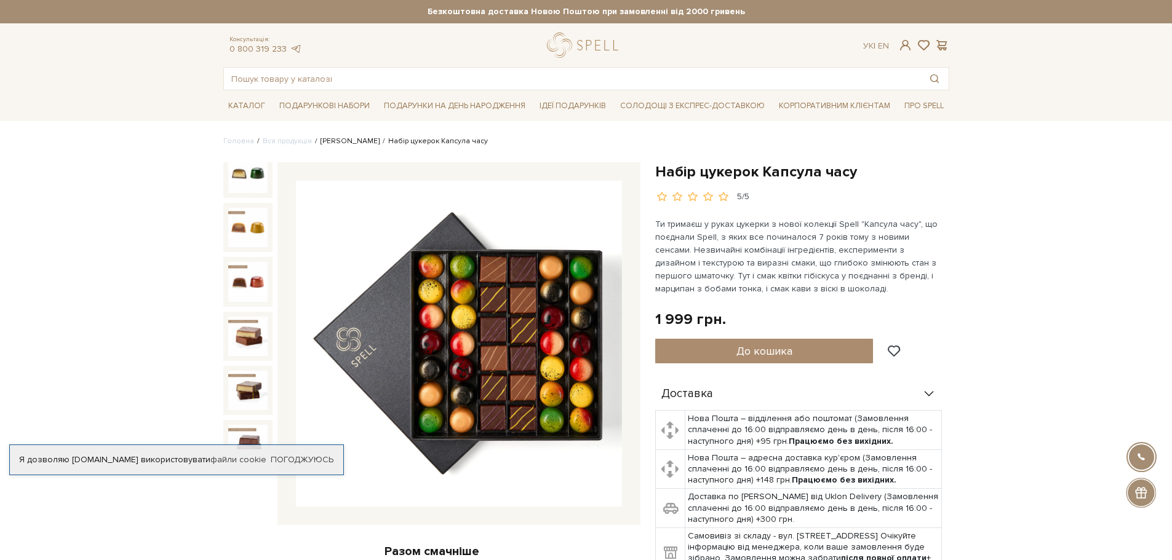
click at [334, 141] on link "Сети цукерок" at bounding box center [350, 141] width 59 height 9
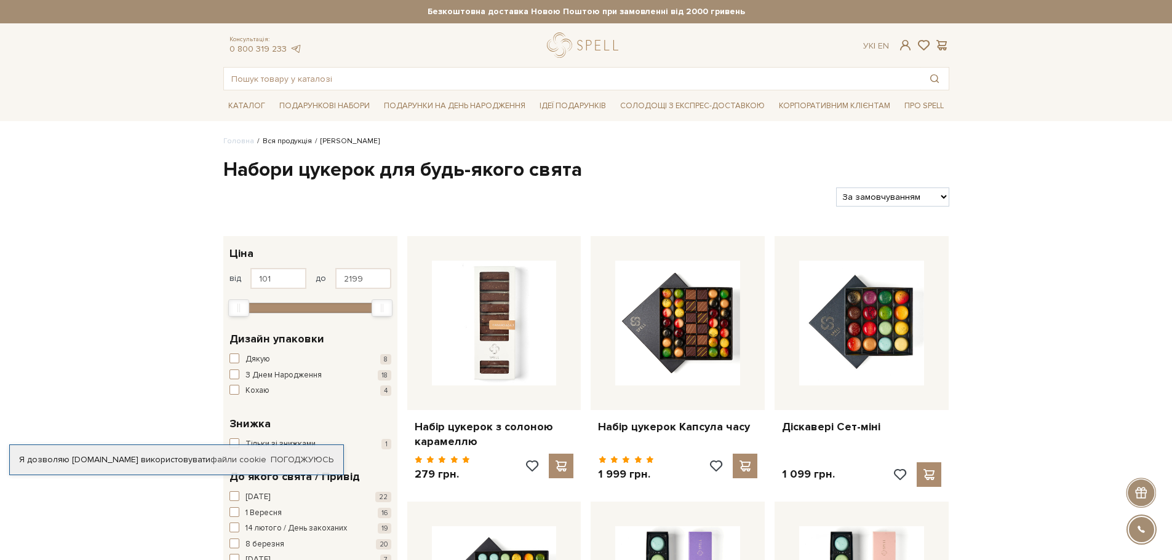
click at [290, 143] on link "Вся продукція" at bounding box center [287, 141] width 49 height 9
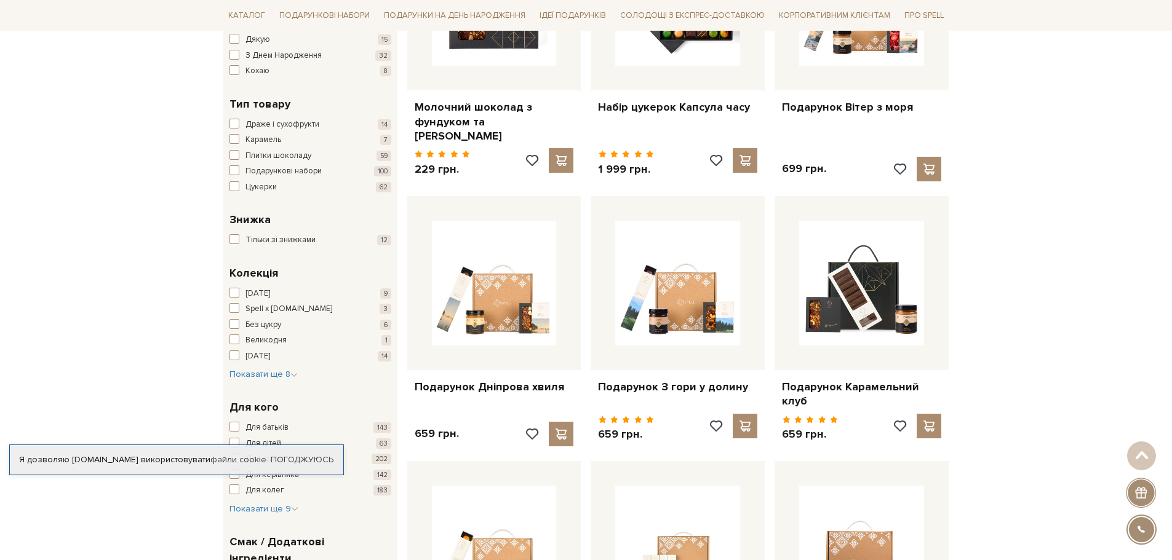
scroll to position [123, 0]
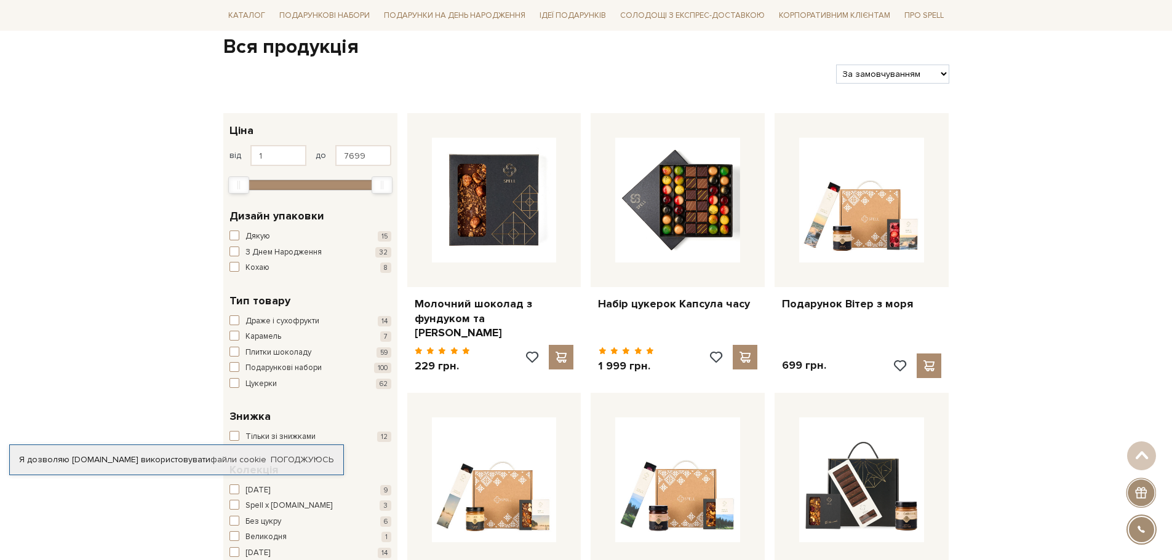
click at [870, 75] on select "За замовчуванням За Ціною (зростання) За Ціною (зменшення) Новинки За популярні…" at bounding box center [892, 74] width 113 height 19
select select "[URL][DOMAIN_NAME]"
click at [836, 65] on select "За замовчуванням За Ціною (зростання) За Ціною (зменшення) Новинки За популярні…" at bounding box center [892, 74] width 113 height 19
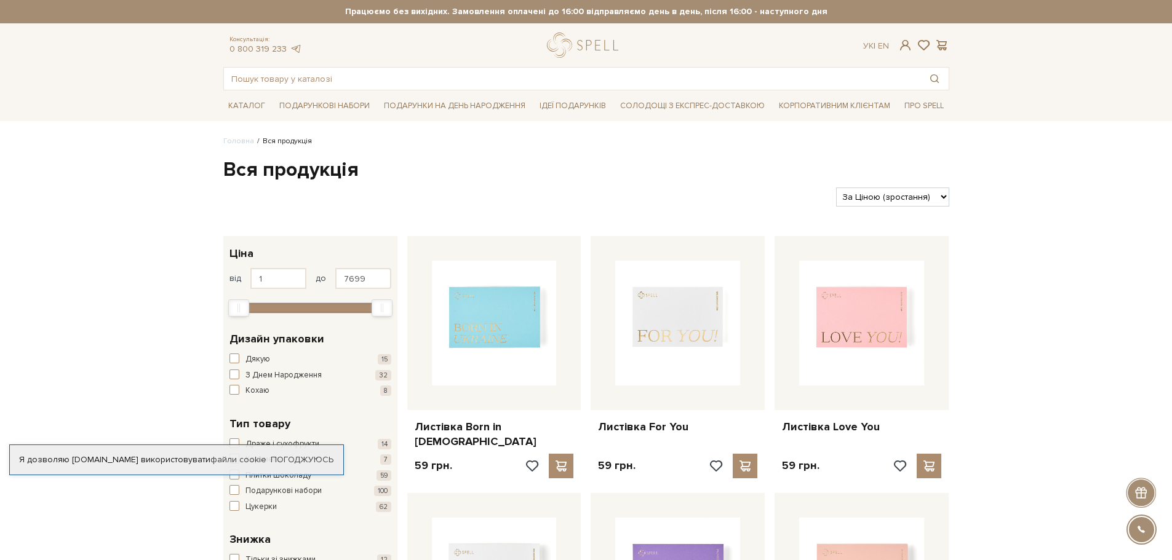
click at [895, 194] on select "За замовчуванням За Ціною (зростання) За Ціною (зменшення) Новинки За популярні…" at bounding box center [892, 197] width 113 height 19
select select "[URL][DOMAIN_NAME]"
click at [836, 188] on select "За замовчуванням За Ціною (зростання) За Ціною (зменшення) Новинки За популярні…" at bounding box center [892, 197] width 113 height 19
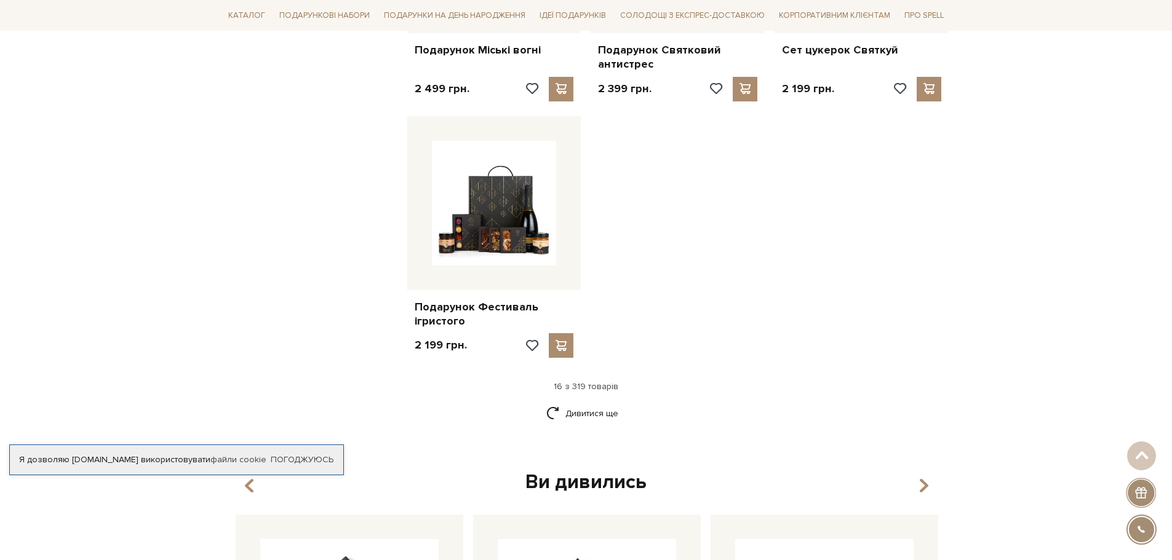
scroll to position [1476, 0]
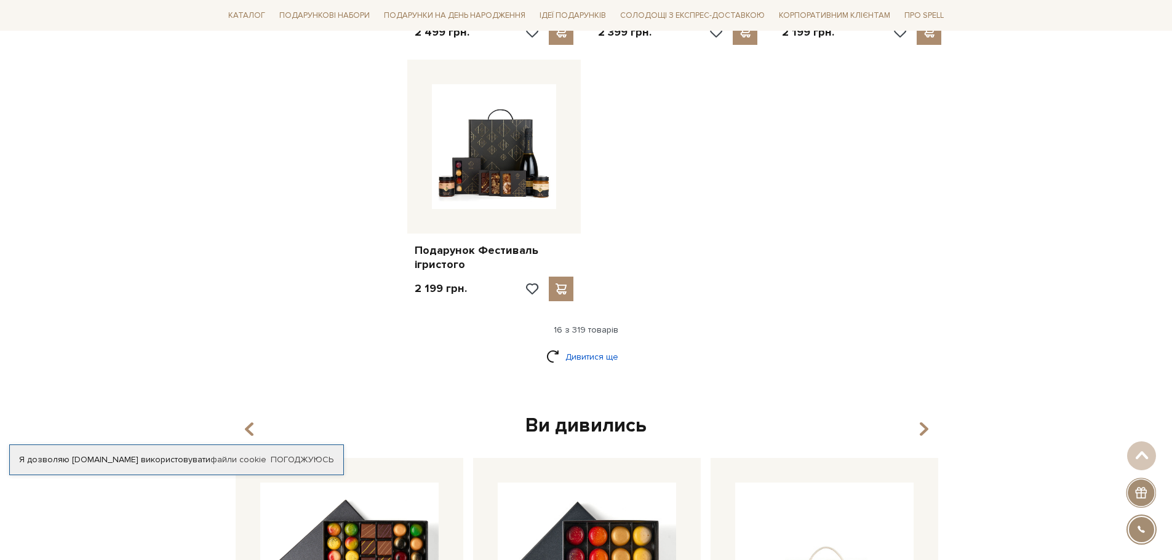
click at [595, 346] on link "Дивитися ще" at bounding box center [586, 357] width 80 height 22
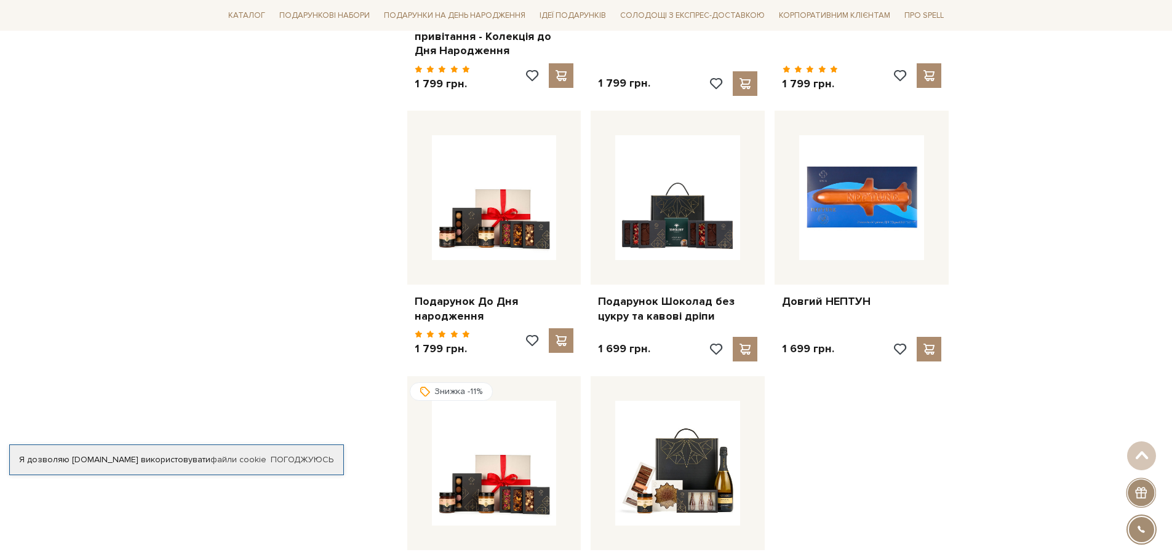
scroll to position [2768, 0]
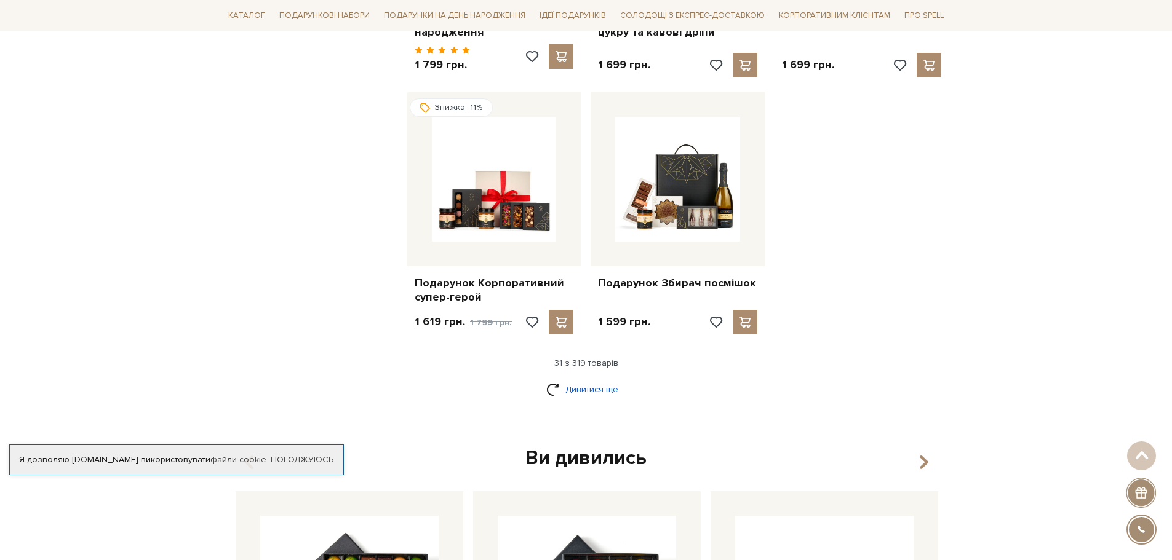
click at [596, 379] on link "Дивитися ще" at bounding box center [586, 390] width 80 height 22
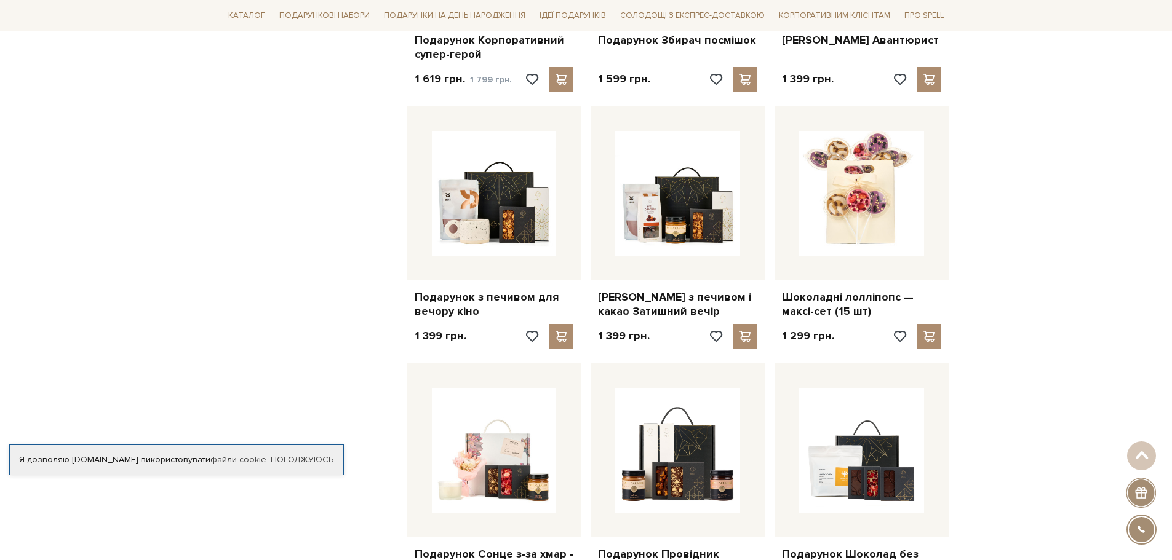
scroll to position [3076, 0]
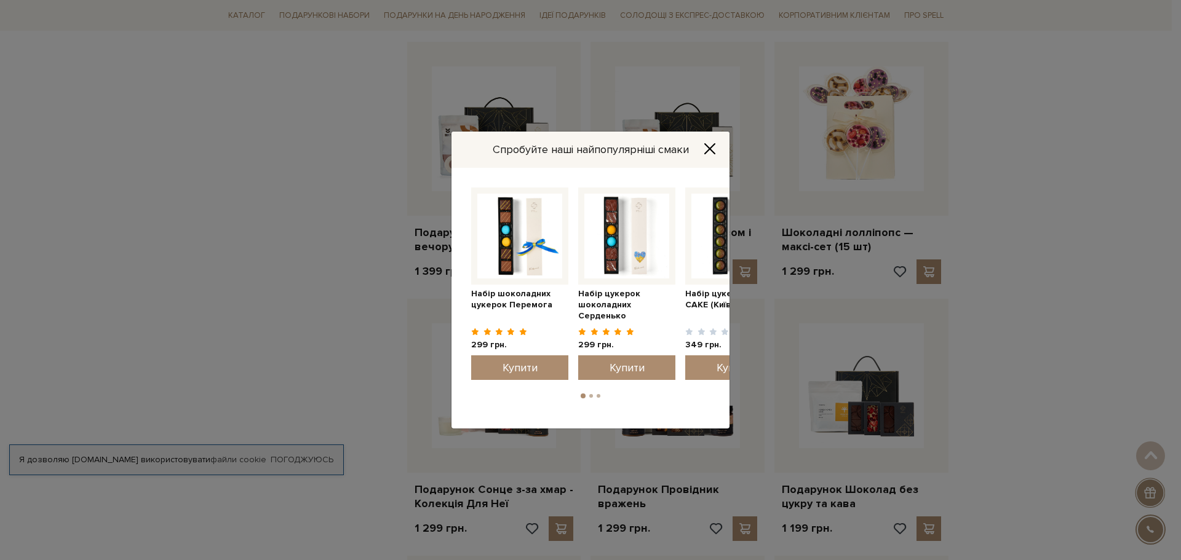
click at [712, 148] on icon "Close" at bounding box center [710, 149] width 12 height 12
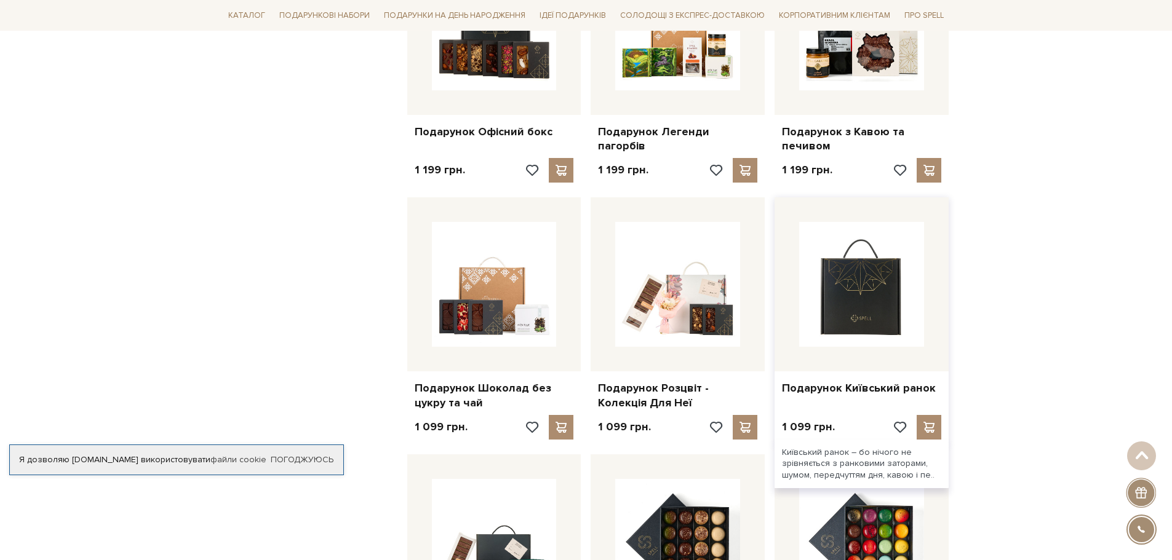
scroll to position [3876, 0]
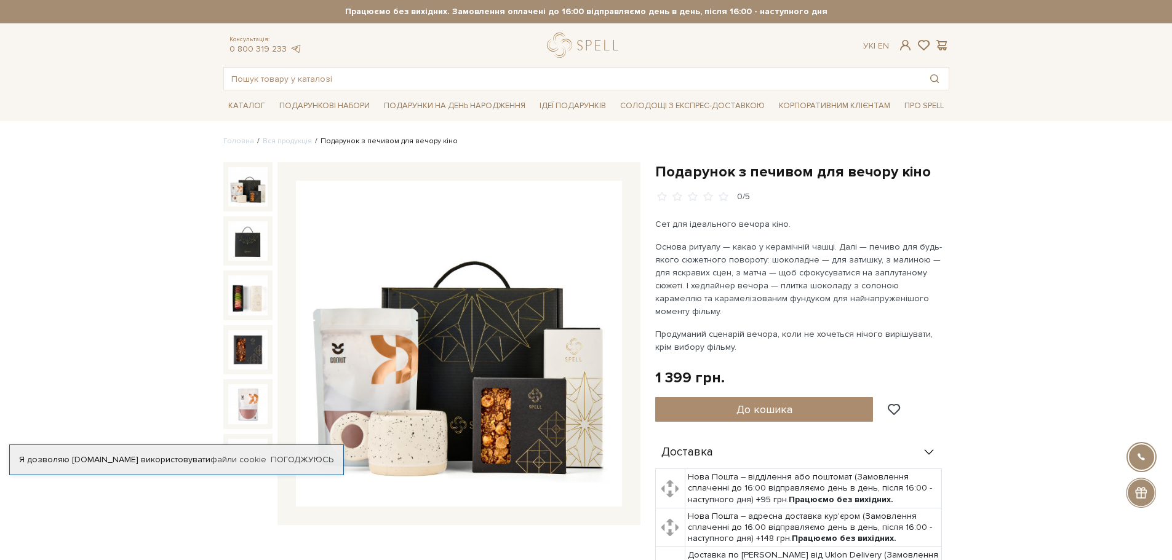
click at [412, 401] on img at bounding box center [459, 344] width 326 height 326
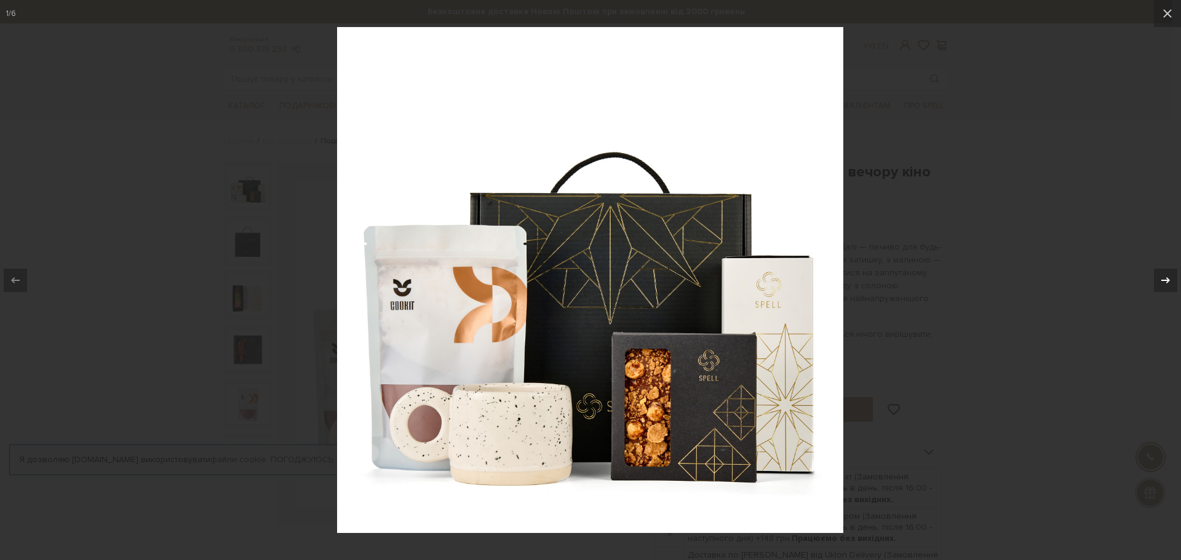
click at [1165, 277] on icon at bounding box center [1165, 280] width 15 height 15
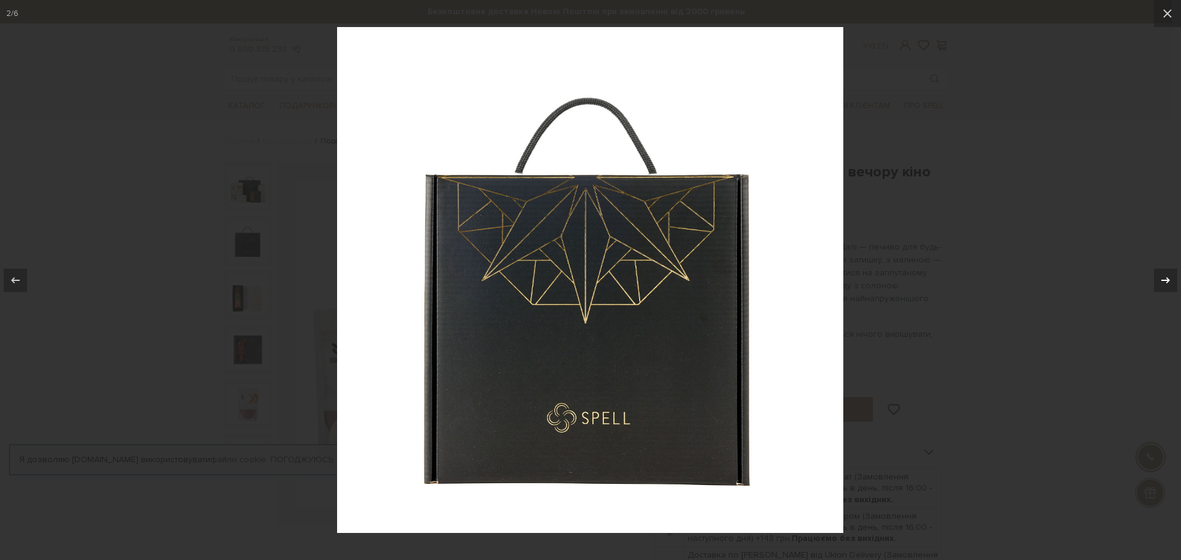
click at [1165, 277] on icon at bounding box center [1165, 280] width 15 height 15
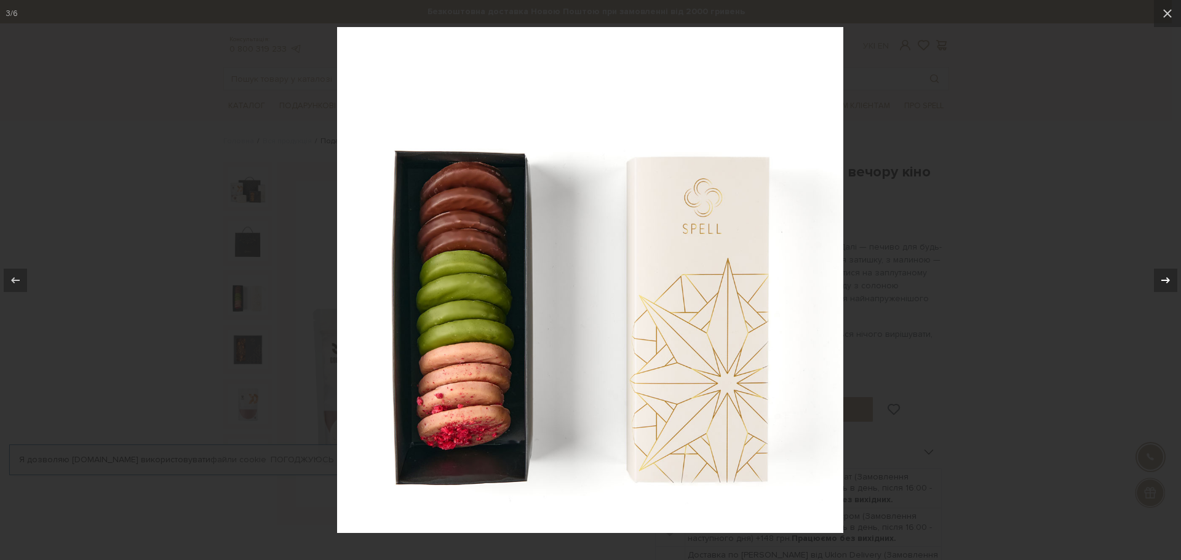
click at [1165, 277] on icon at bounding box center [1165, 280] width 15 height 15
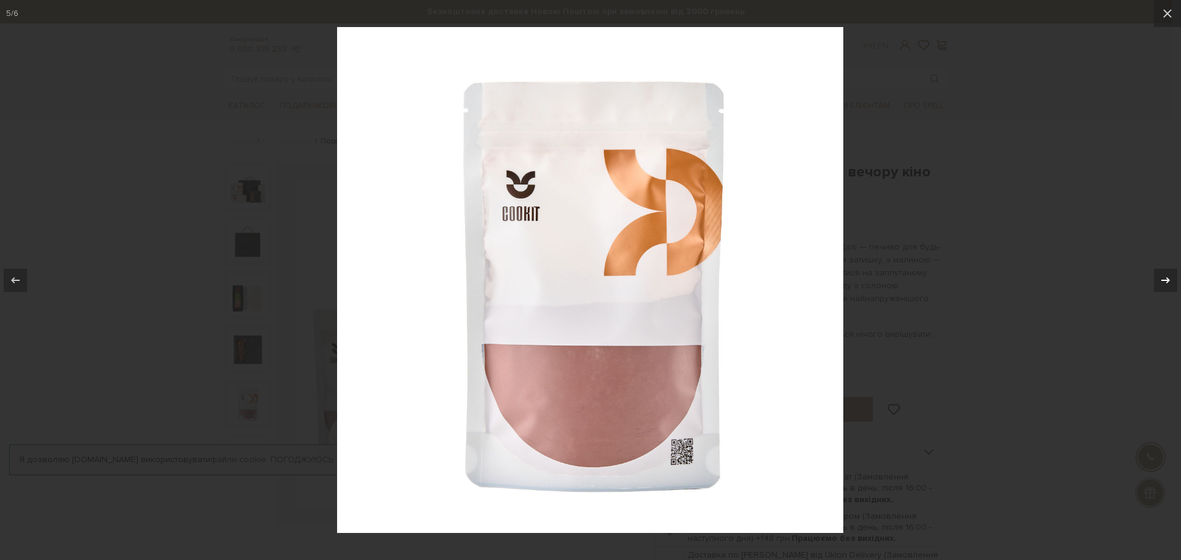
click at [1165, 277] on icon at bounding box center [1165, 280] width 15 height 15
